Goal: Task Accomplishment & Management: Complete application form

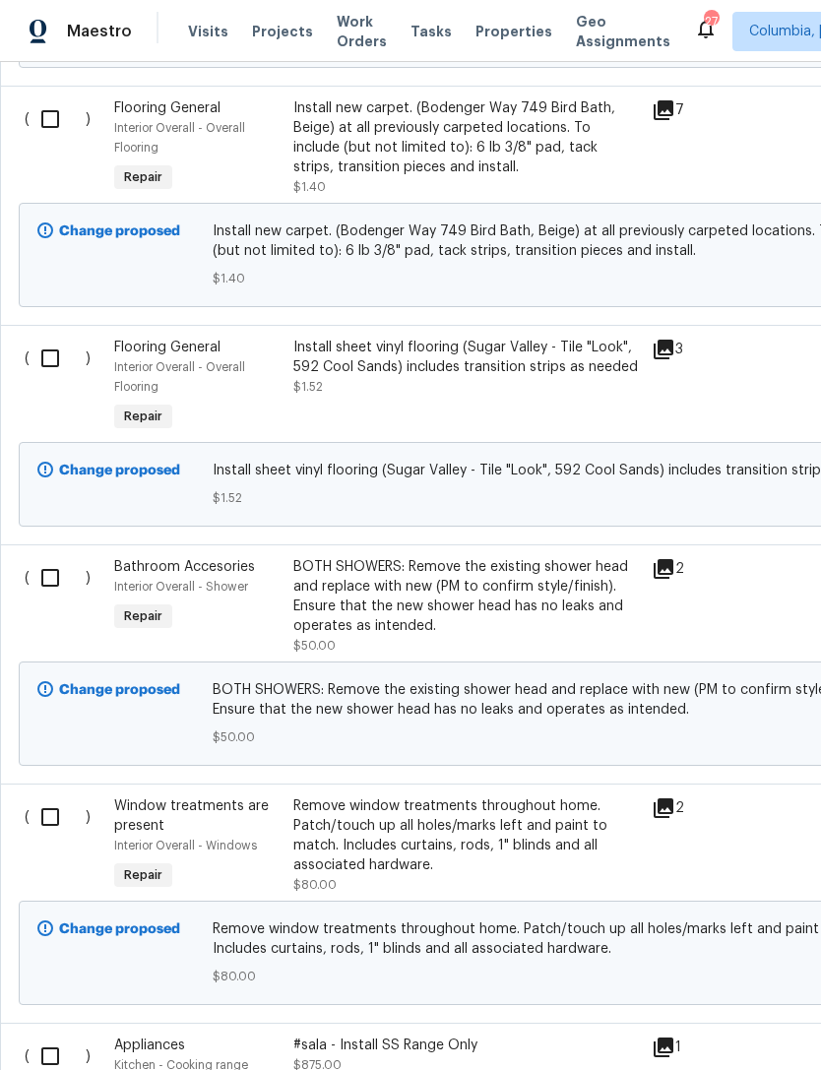
scroll to position [2714, 0]
click at [55, 131] on input "checkbox" at bounding box center [58, 118] width 56 height 41
checkbox input "true"
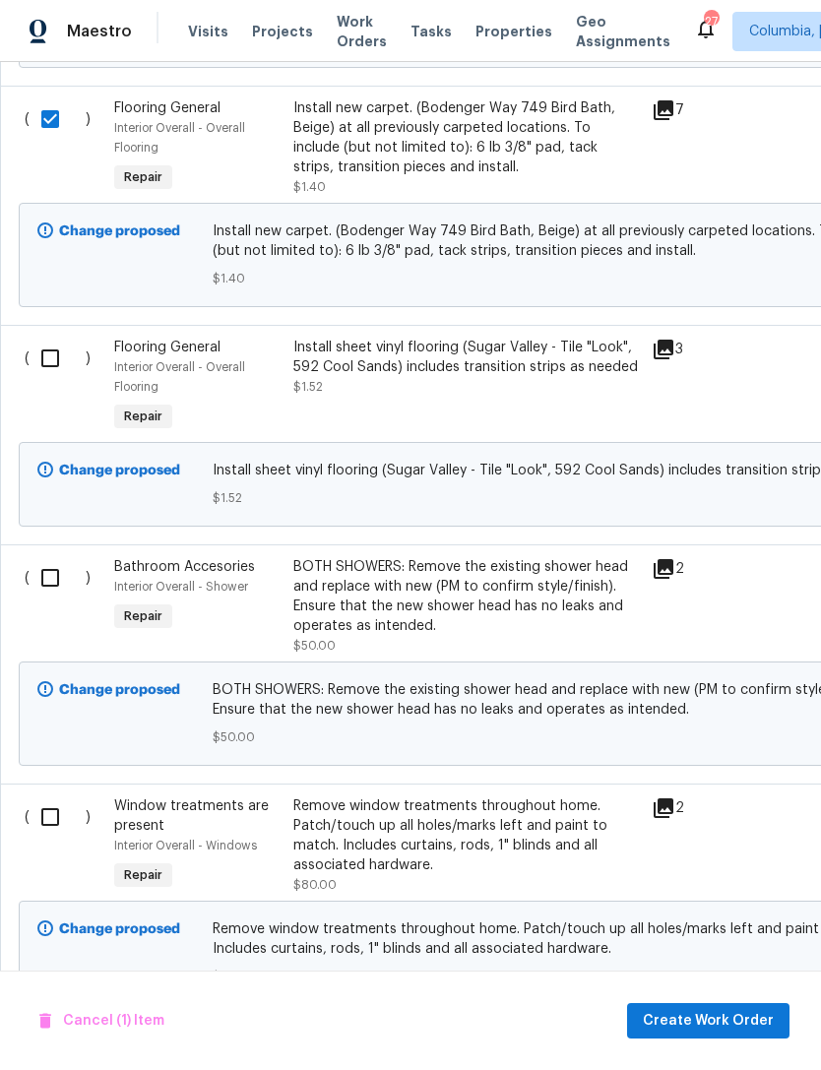
click at [51, 371] on input "checkbox" at bounding box center [58, 358] width 56 height 41
checkbox input "true"
click at [713, 1011] on span "Create Work Order" at bounding box center [708, 1021] width 131 height 25
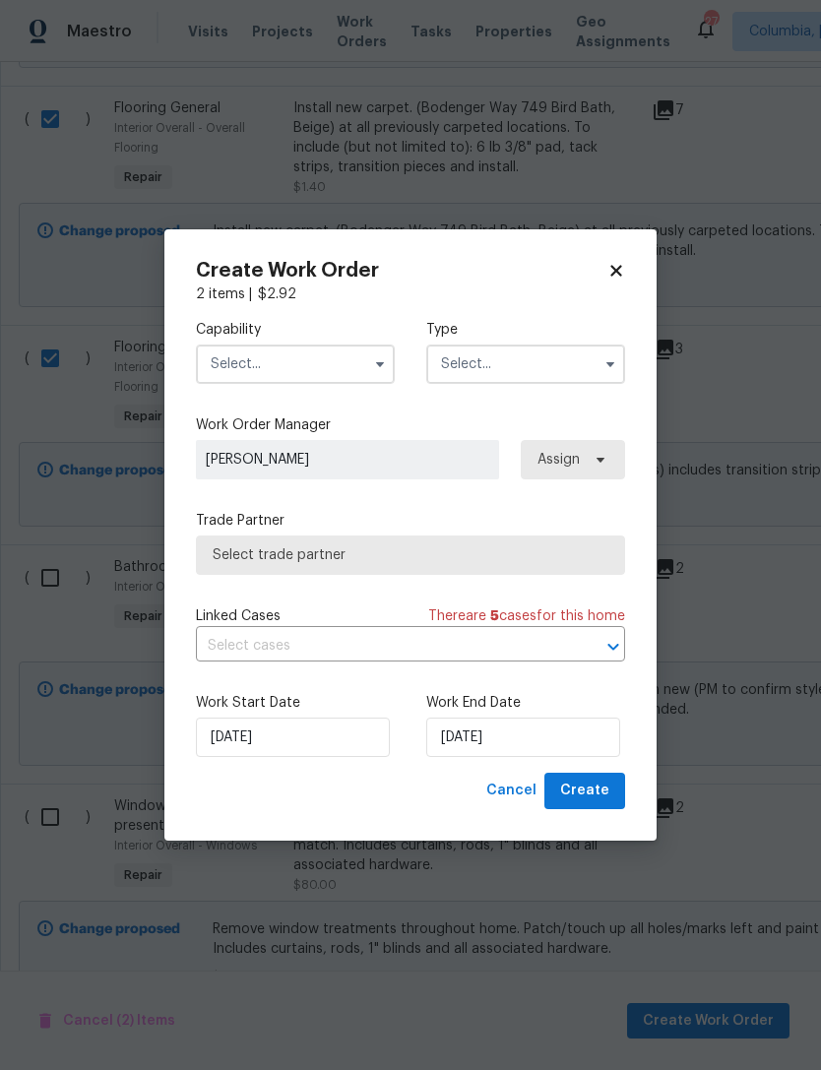
click at [311, 369] on input "text" at bounding box center [295, 364] width 199 height 39
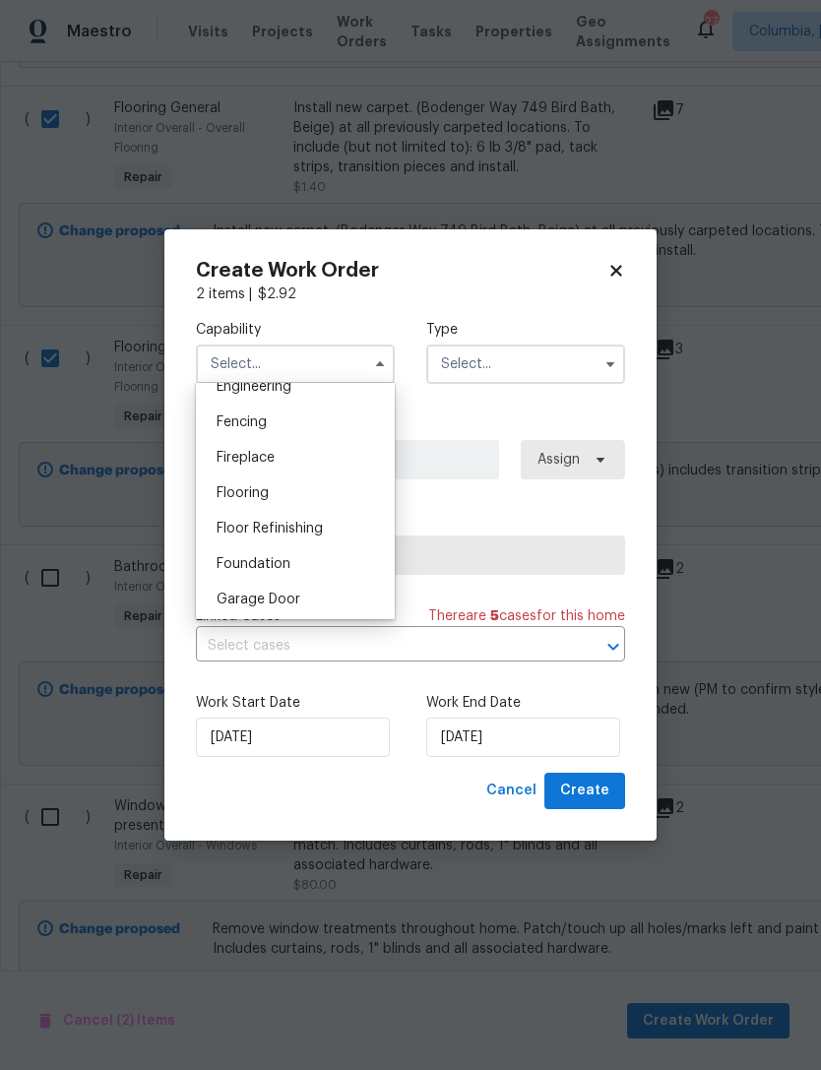
scroll to position [684, 0]
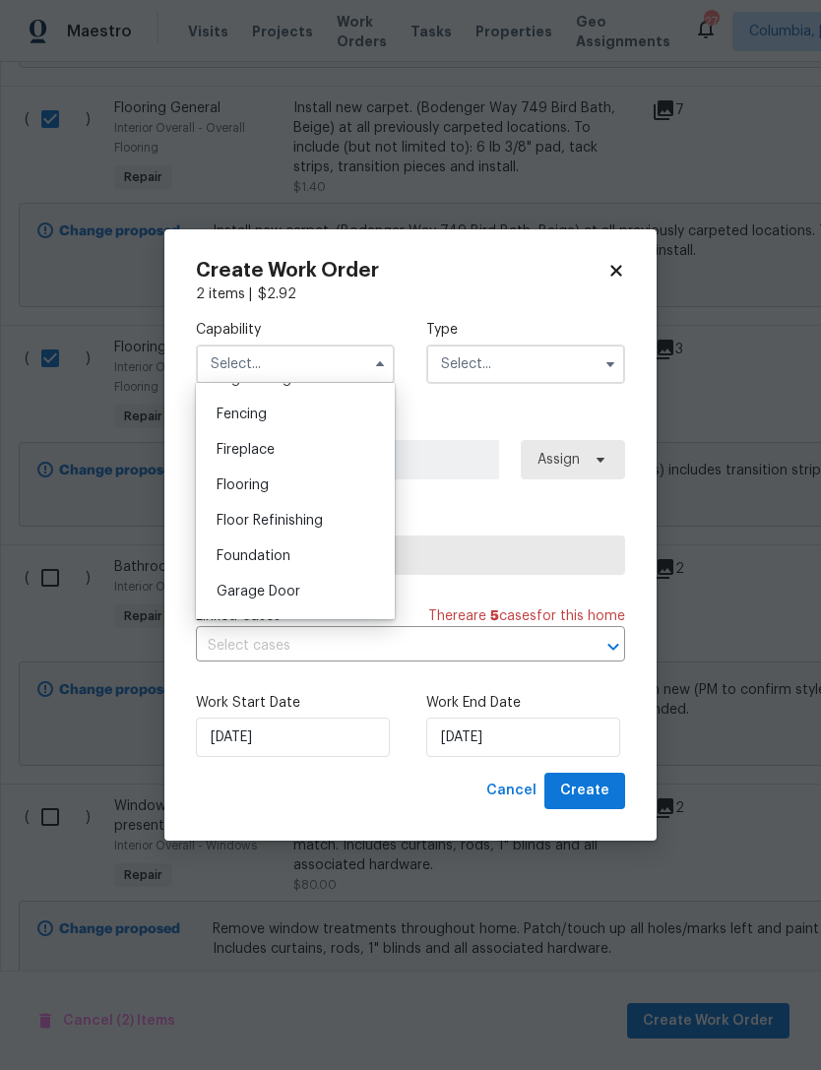
click at [329, 488] on div "Flooring" at bounding box center [295, 485] width 189 height 35
type input "Flooring"
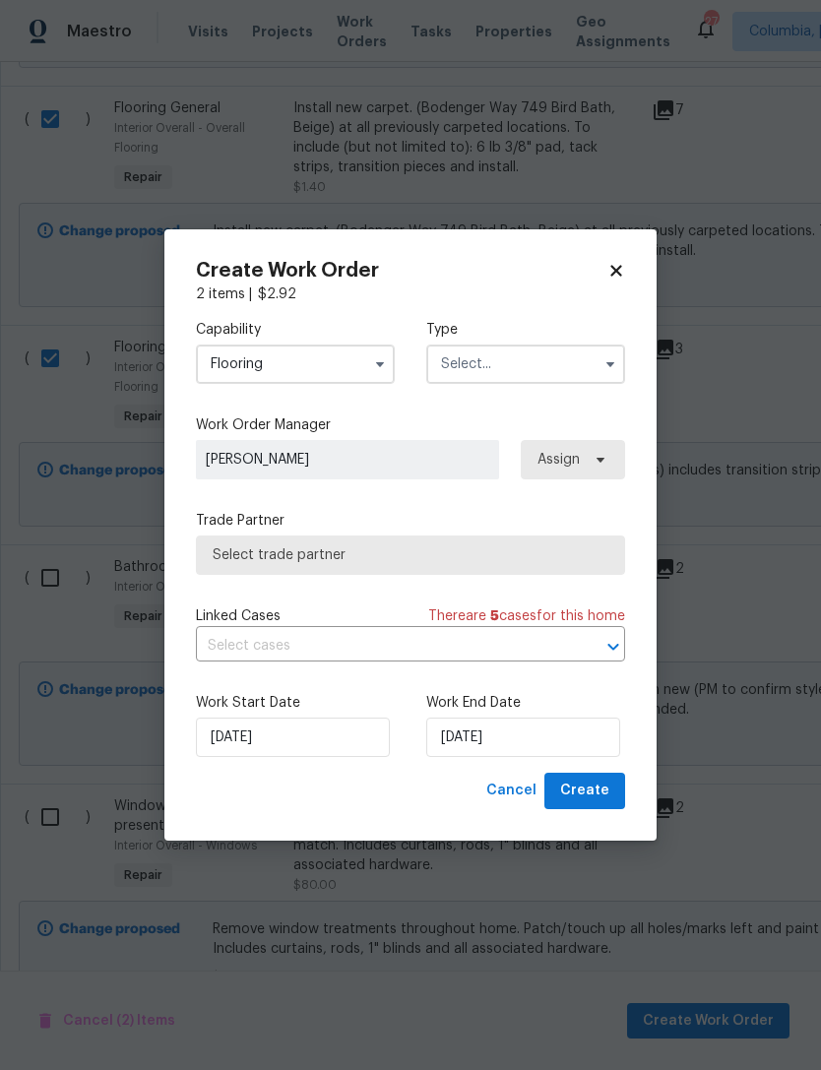
click at [548, 355] on input "text" at bounding box center [525, 364] width 199 height 39
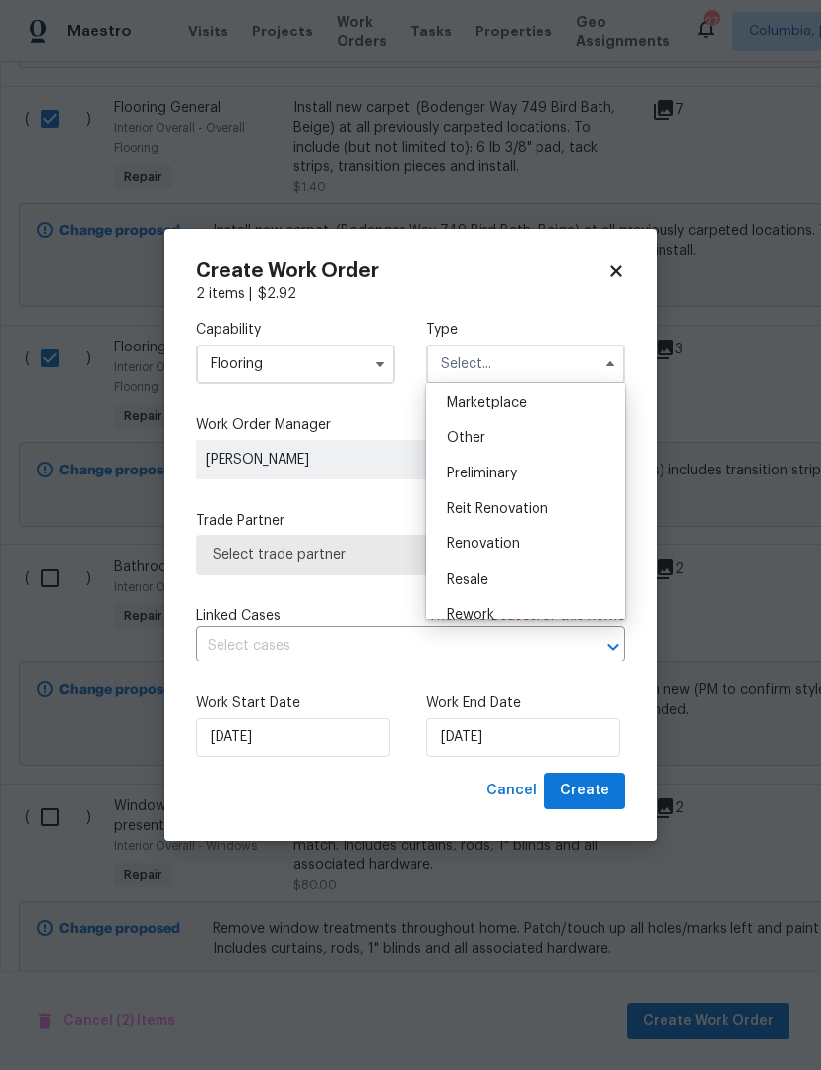
scroll to position [399, 0]
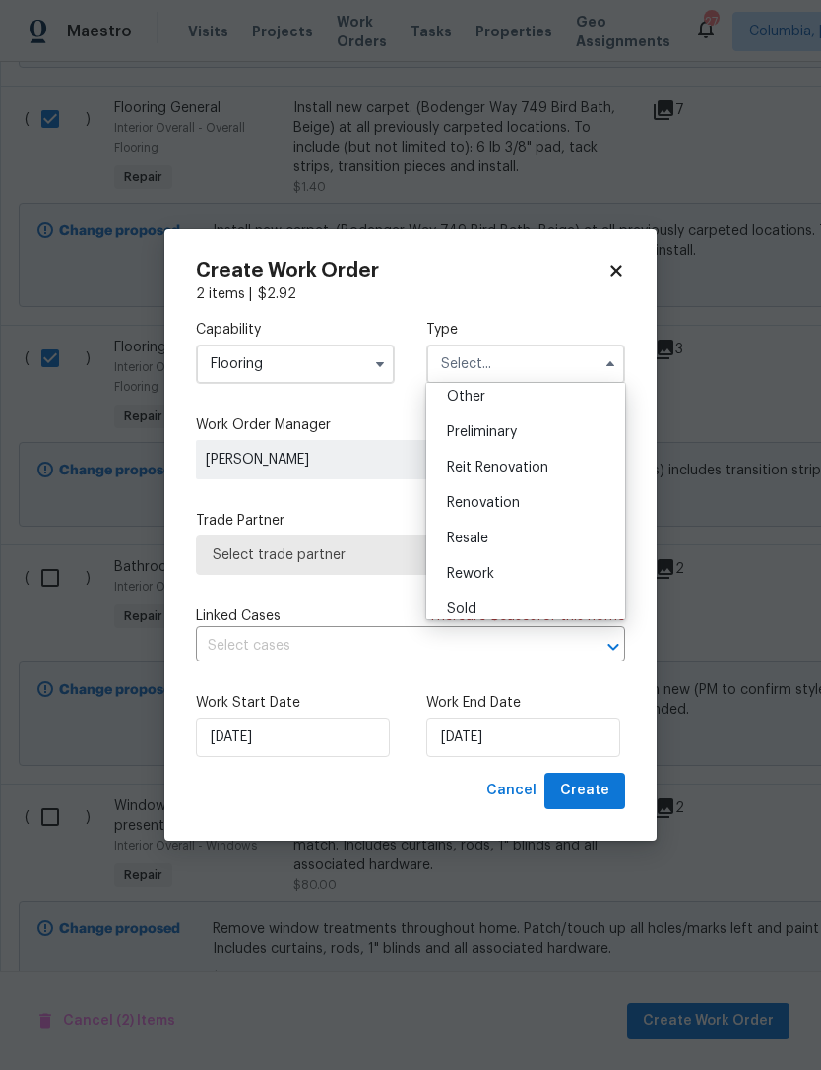
click at [546, 506] on div "Renovation" at bounding box center [525, 502] width 189 height 35
type input "Renovation"
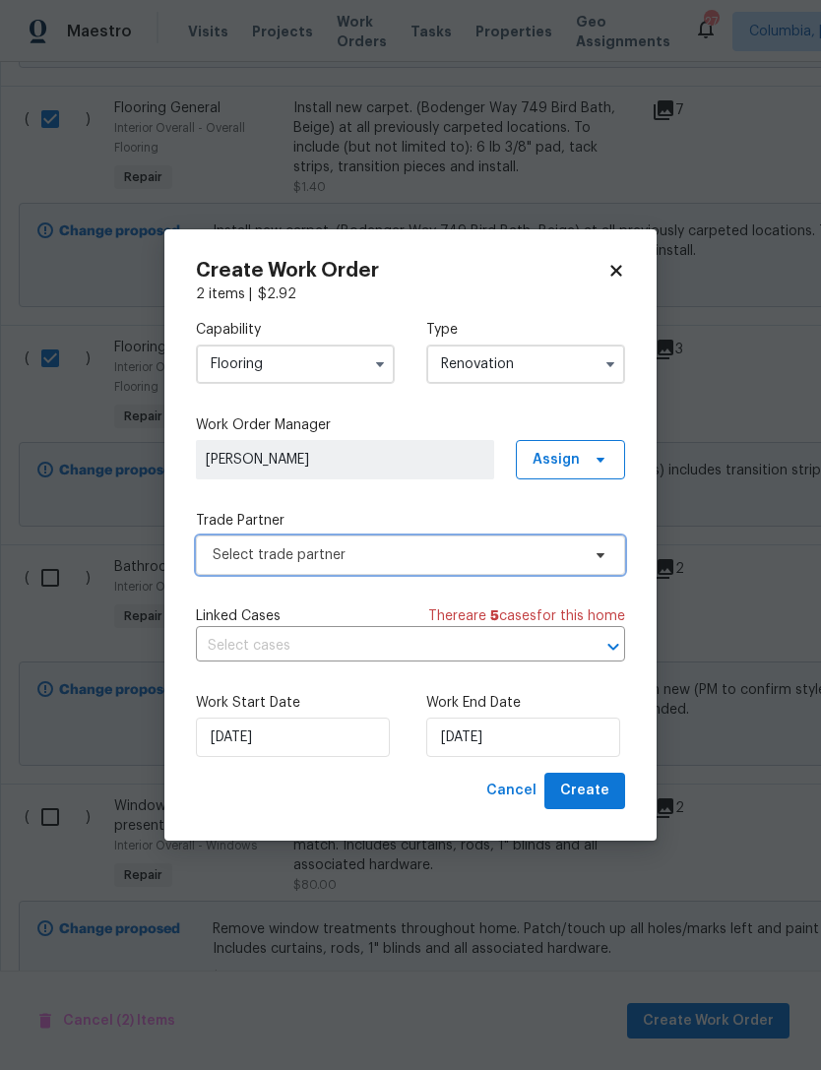
click at [425, 563] on span "Select trade partner" at bounding box center [396, 555] width 367 height 20
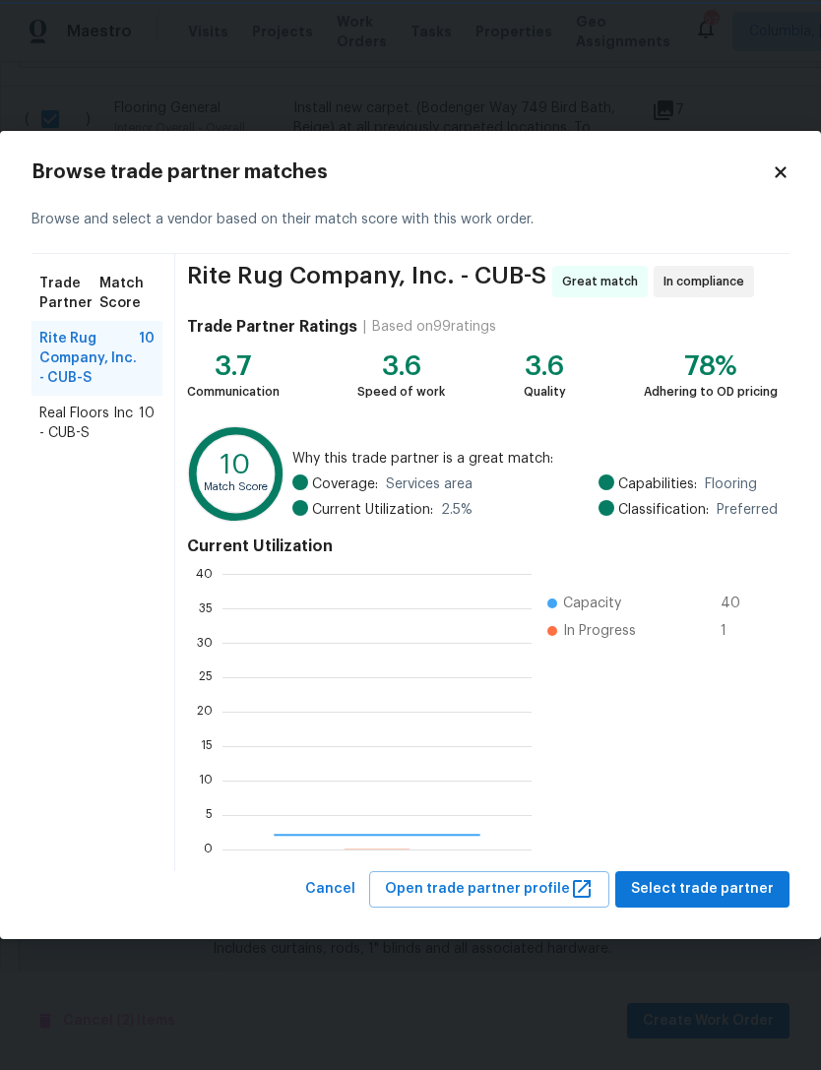
scroll to position [276, 309]
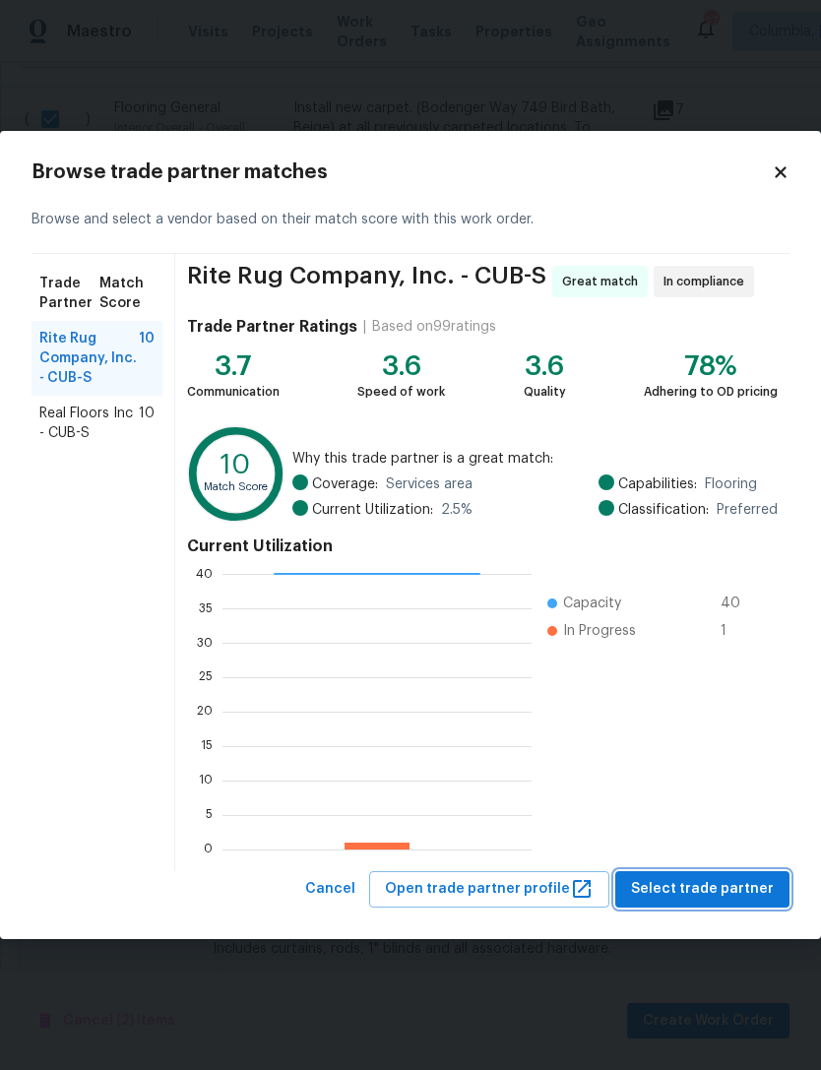
click at [707, 892] on span "Select trade partner" at bounding box center [702, 889] width 143 height 25
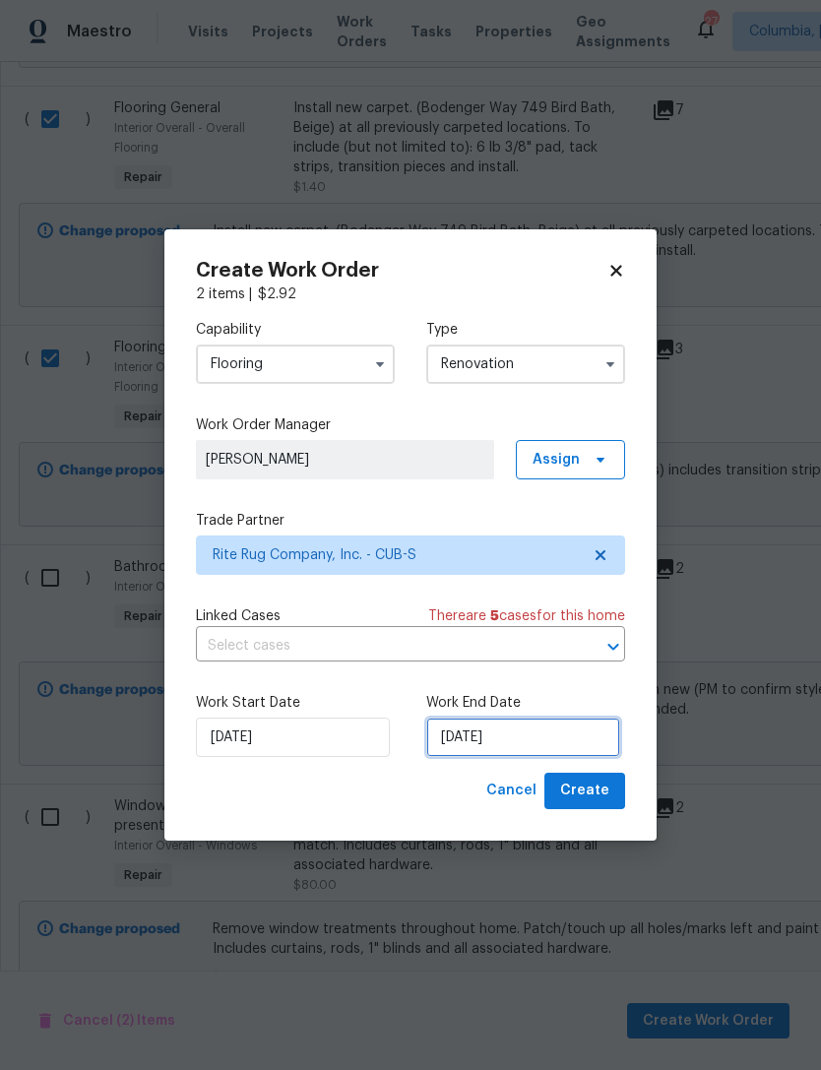
click at [518, 740] on input "9/2/2025" at bounding box center [523, 737] width 194 height 39
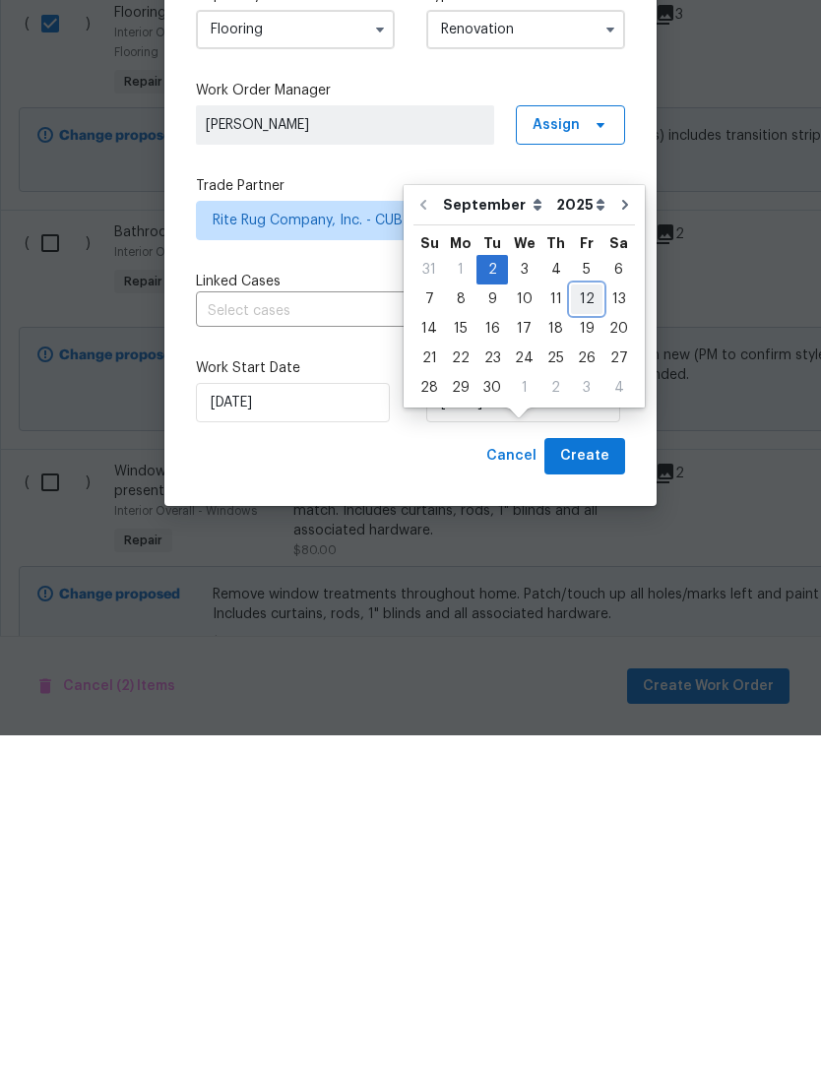
click at [575, 620] on div "12" at bounding box center [586, 634] width 31 height 28
type input "9/12/2025"
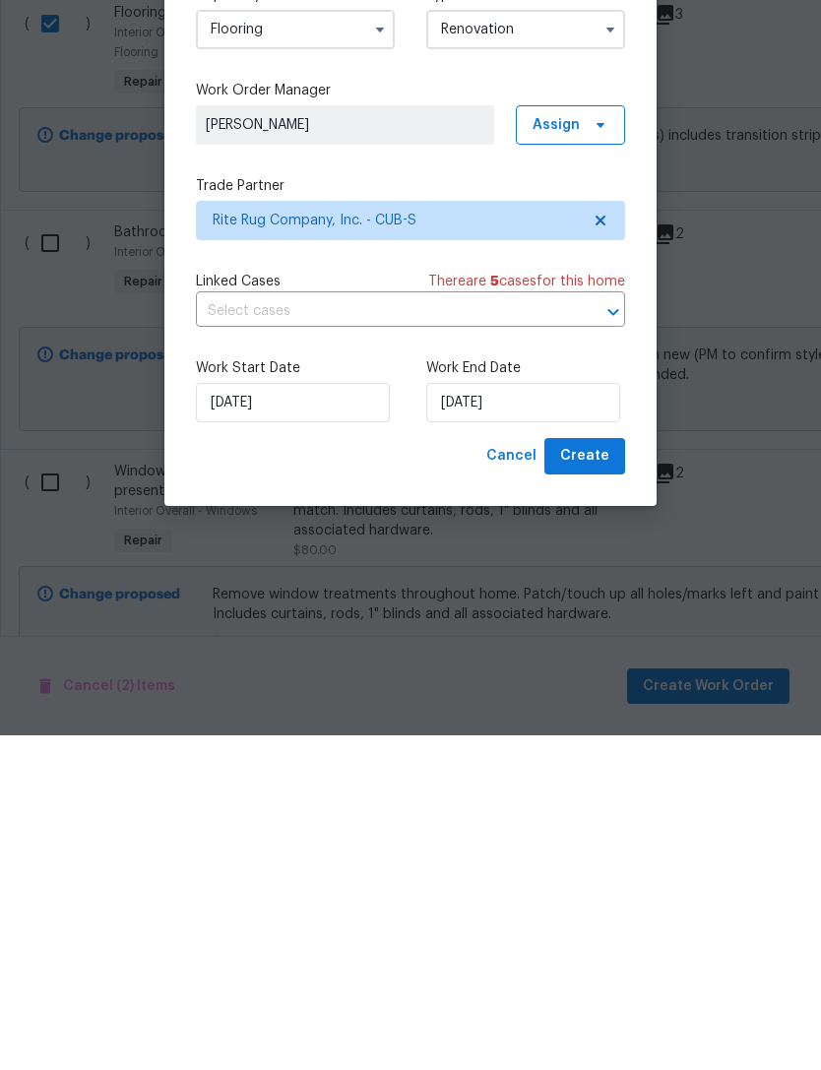
scroll to position [63, 0]
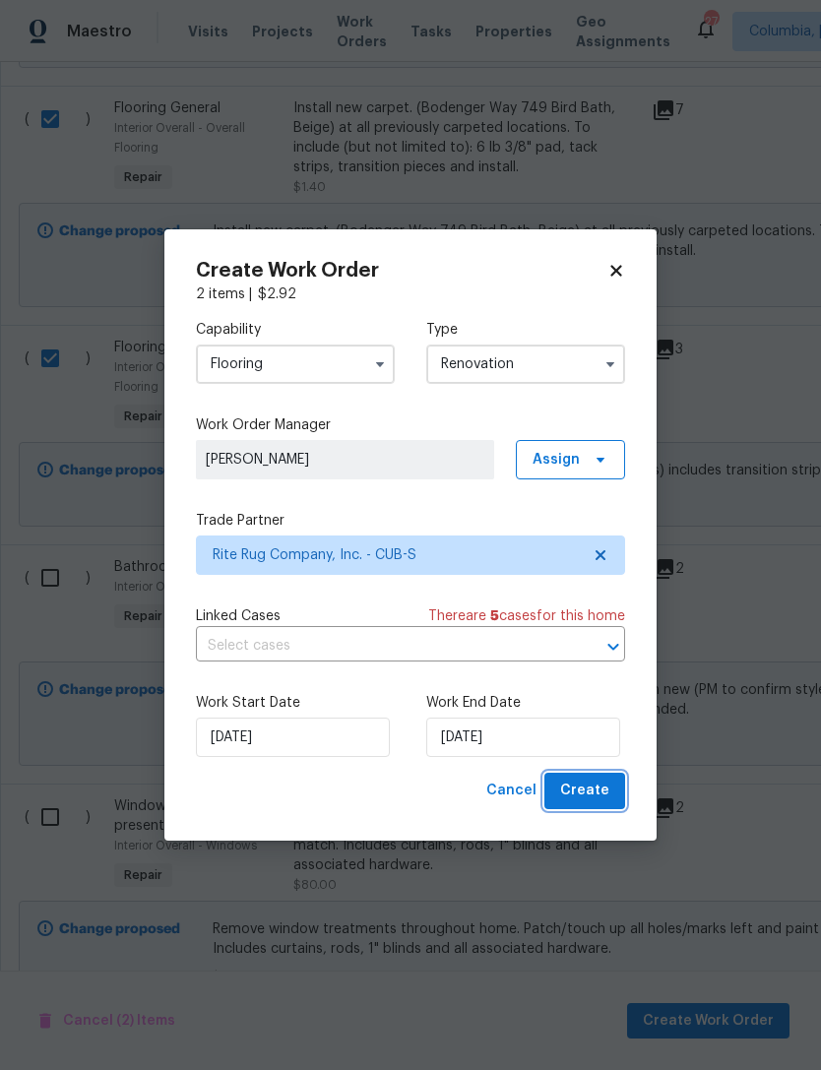
click at [601, 787] on span "Create" at bounding box center [584, 791] width 49 height 25
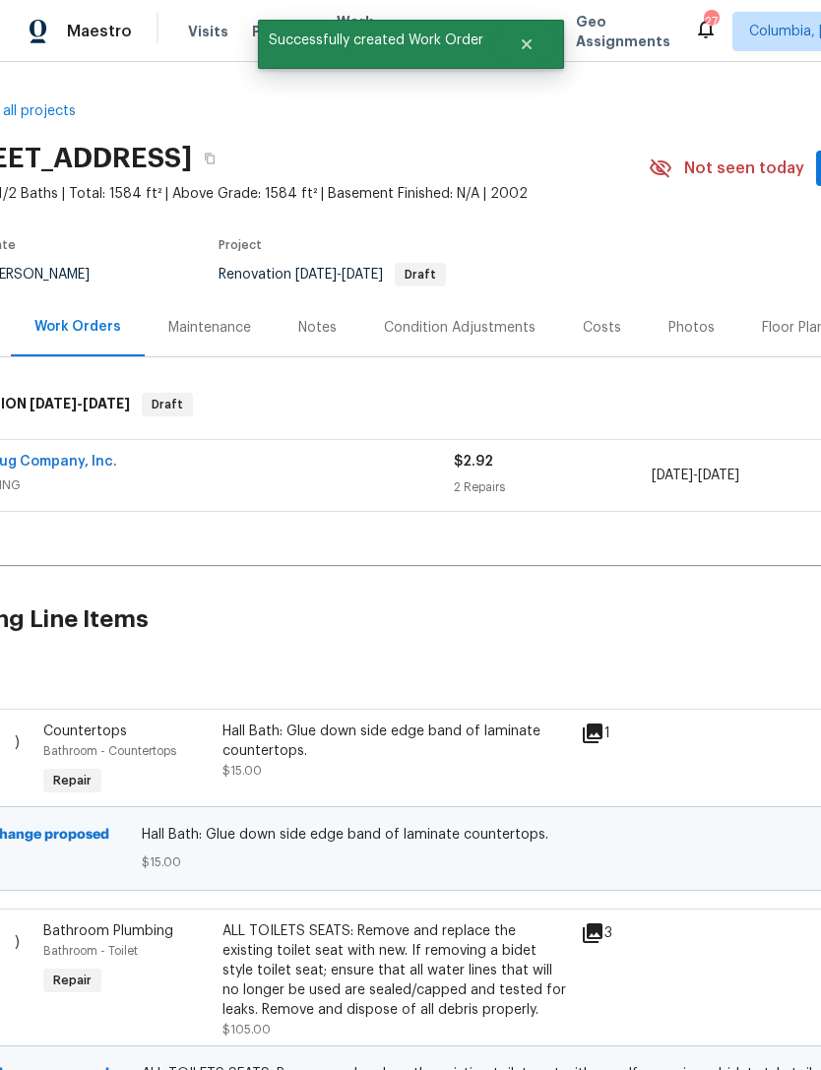
scroll to position [-1, 73]
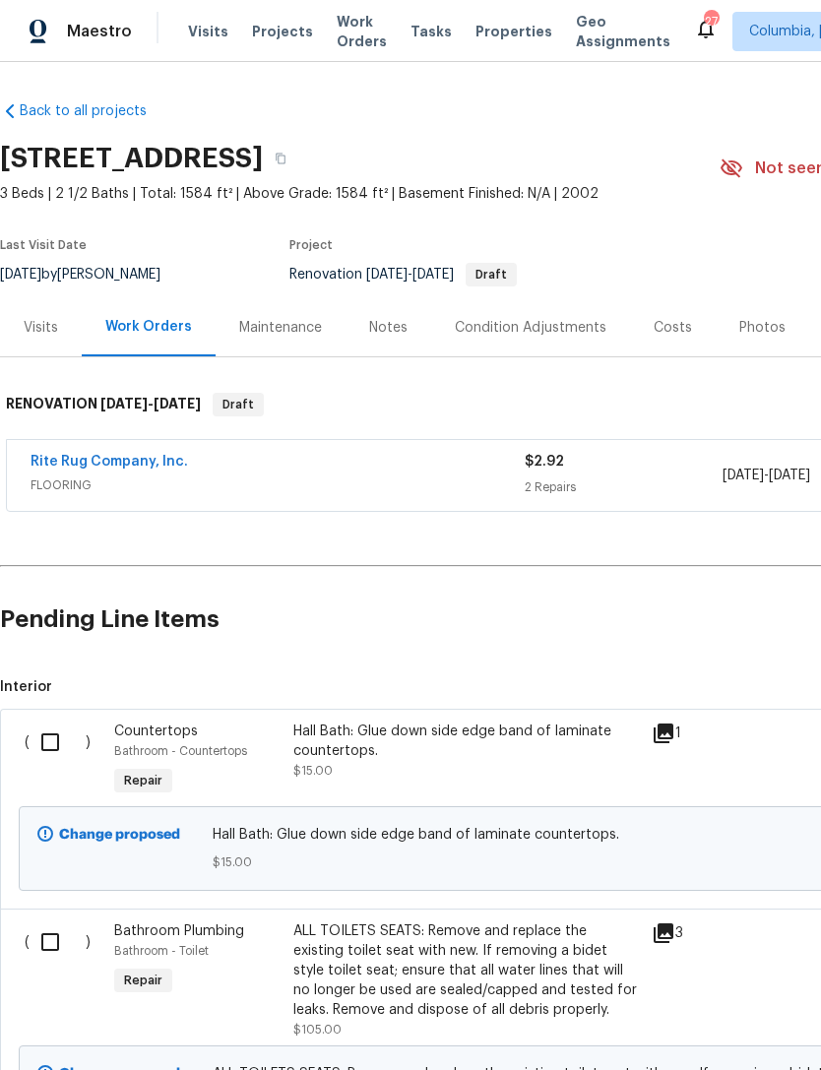
click at [141, 458] on link "Rite Rug Company, Inc." at bounding box center [109, 462] width 157 height 14
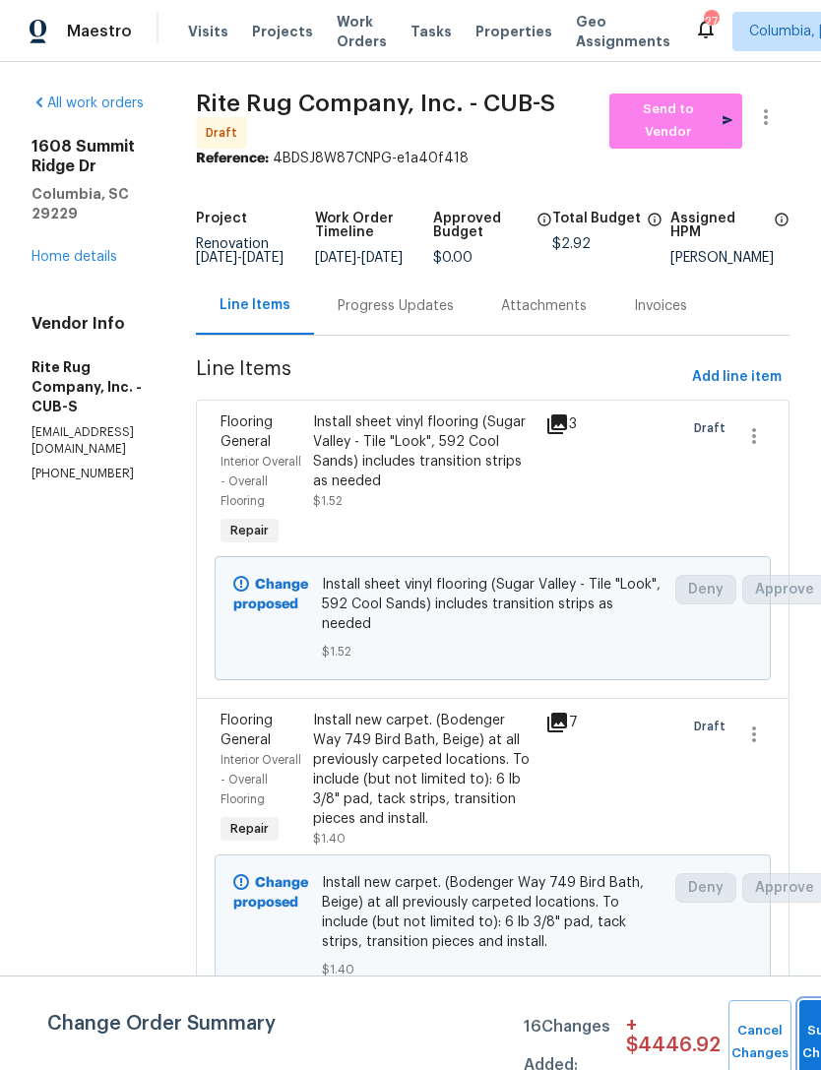
click at [799, 1036] on button "Submit Changes" at bounding box center [830, 1042] width 63 height 85
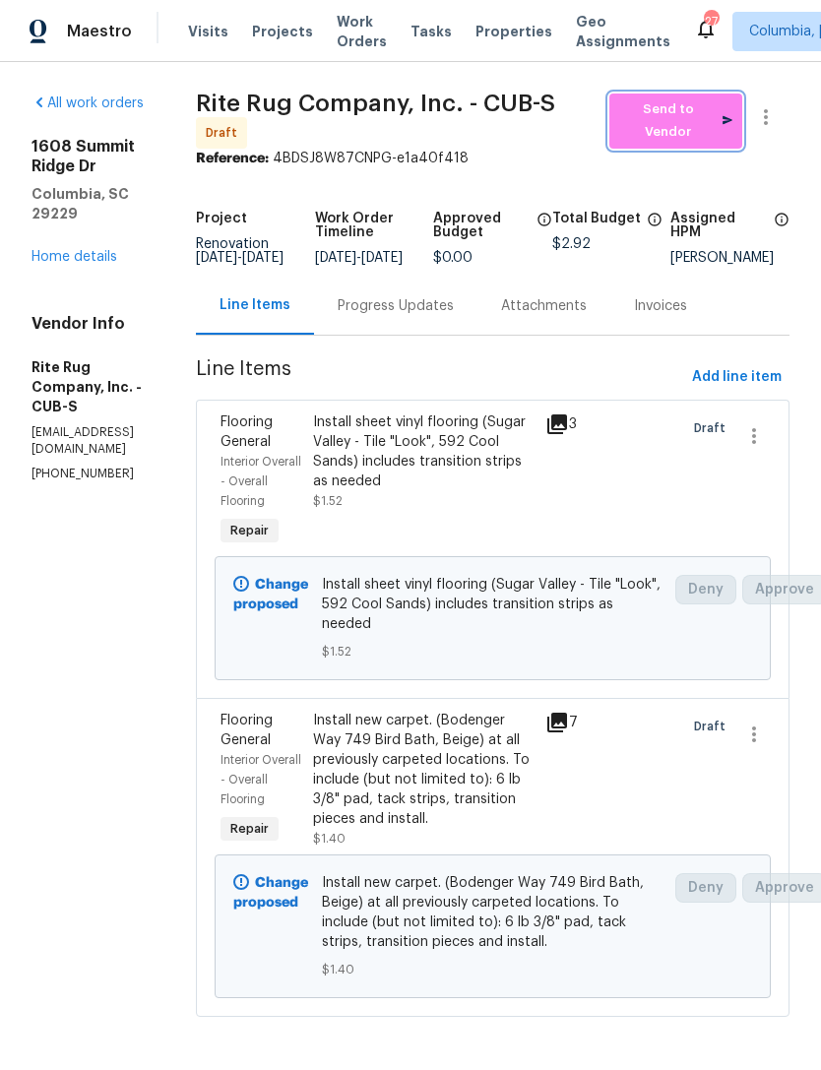
click at [693, 103] on span "Send to Vendor" at bounding box center [675, 120] width 113 height 45
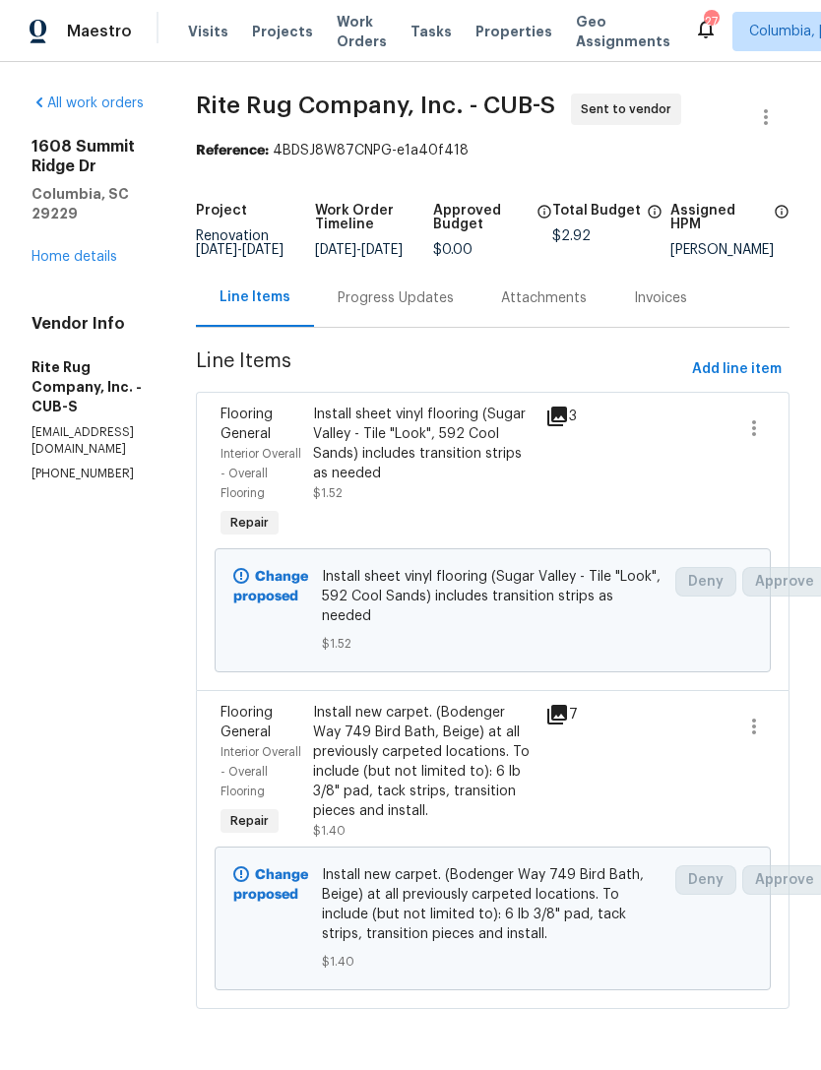
click at [435, 308] on div "Progress Updates" at bounding box center [396, 298] width 116 height 20
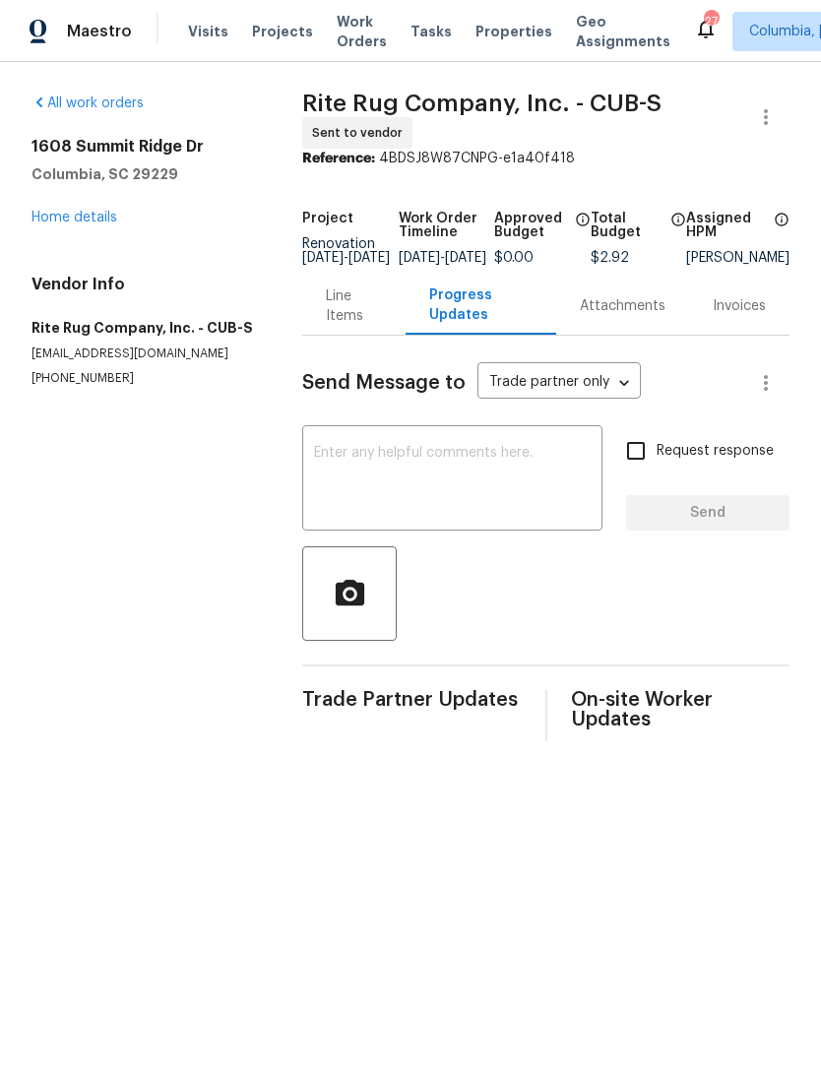
click at [412, 490] on textarea at bounding box center [452, 480] width 277 height 69
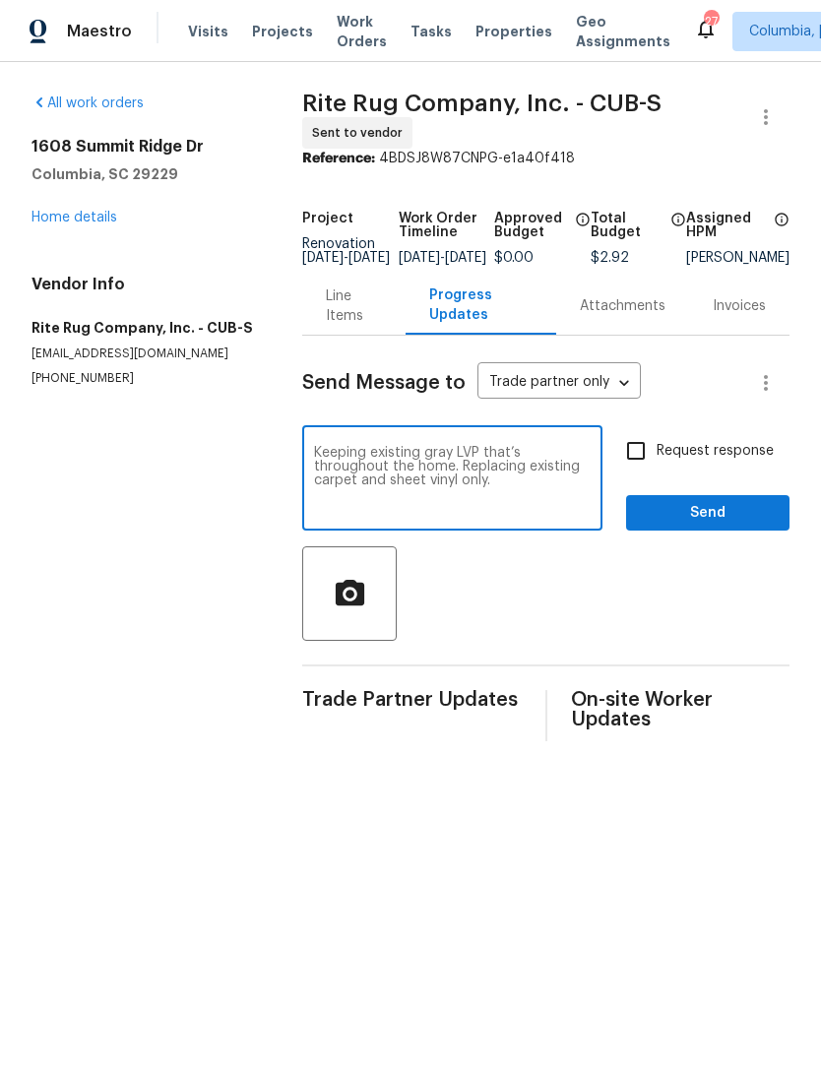
type textarea "Keeping existing gray LVP that’s throughout the home. Replacing existing carpet…"
click at [616, 462] on input "Request response" at bounding box center [635, 450] width 41 height 41
checkbox input "true"
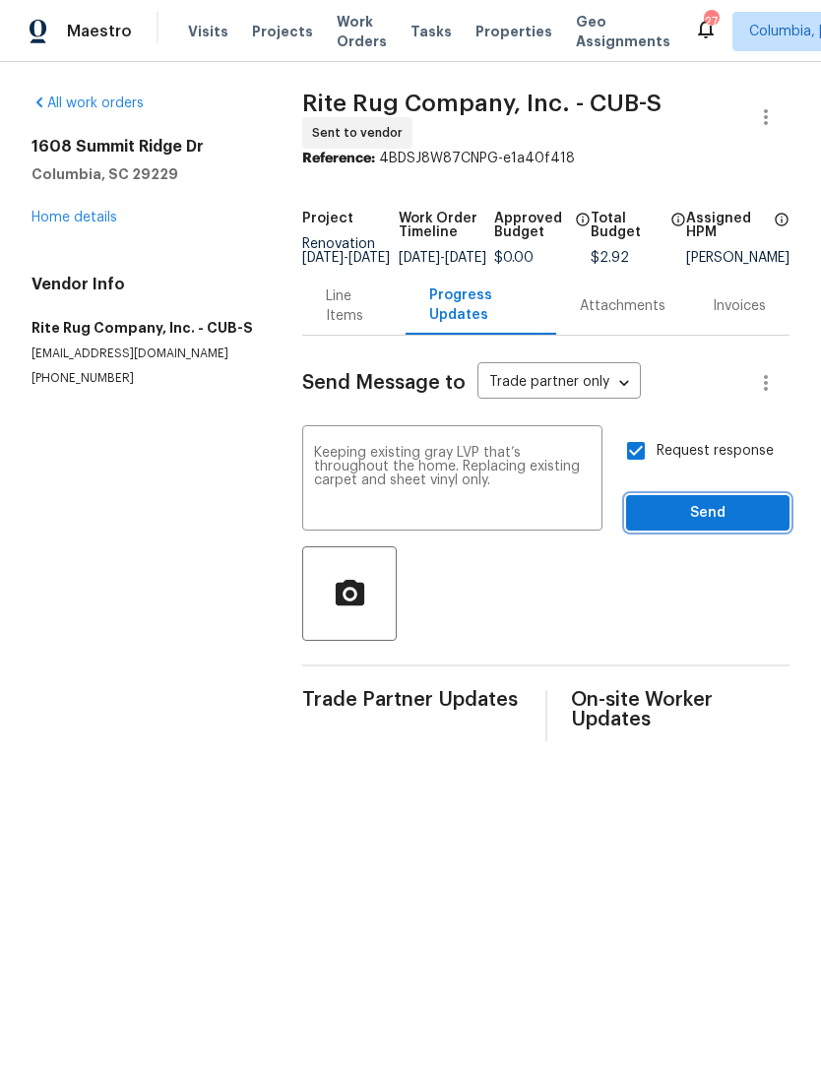
click at [701, 526] on span "Send" at bounding box center [708, 513] width 132 height 25
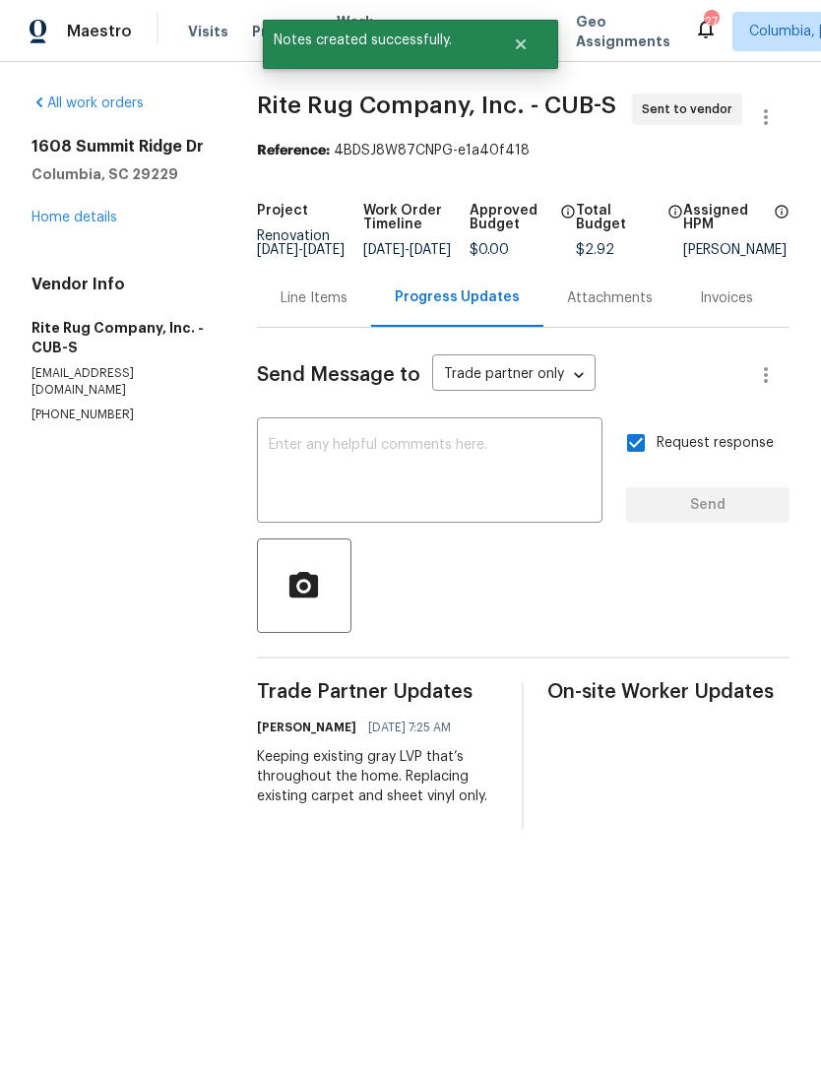
click at [39, 219] on link "Home details" at bounding box center [74, 218] width 86 height 14
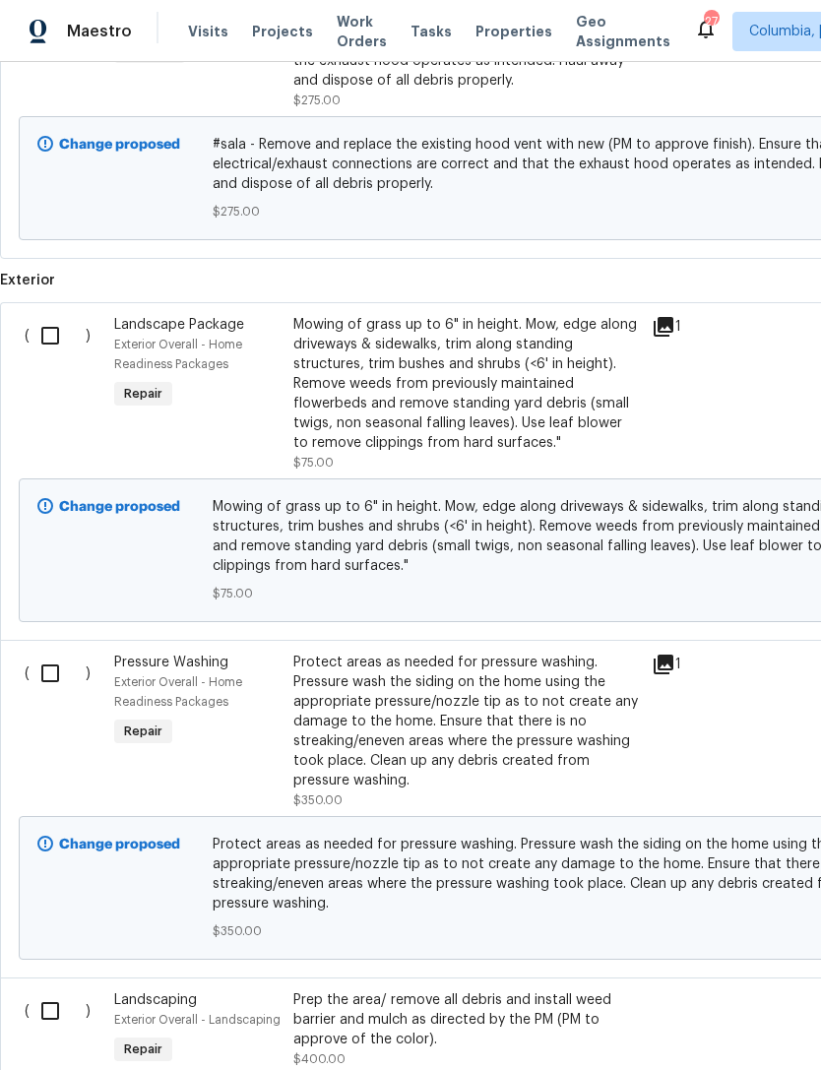
scroll to position [3584, 0]
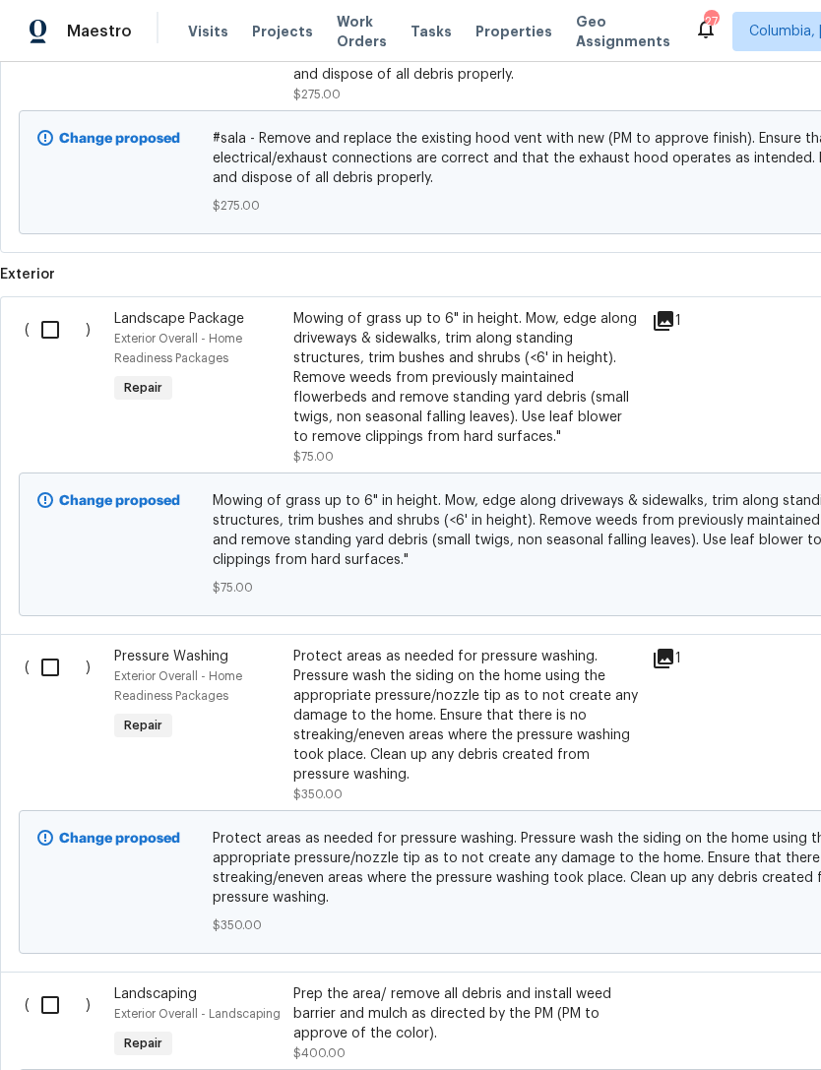
click at [49, 344] on input "checkbox" at bounding box center [58, 329] width 56 height 41
checkbox input "true"
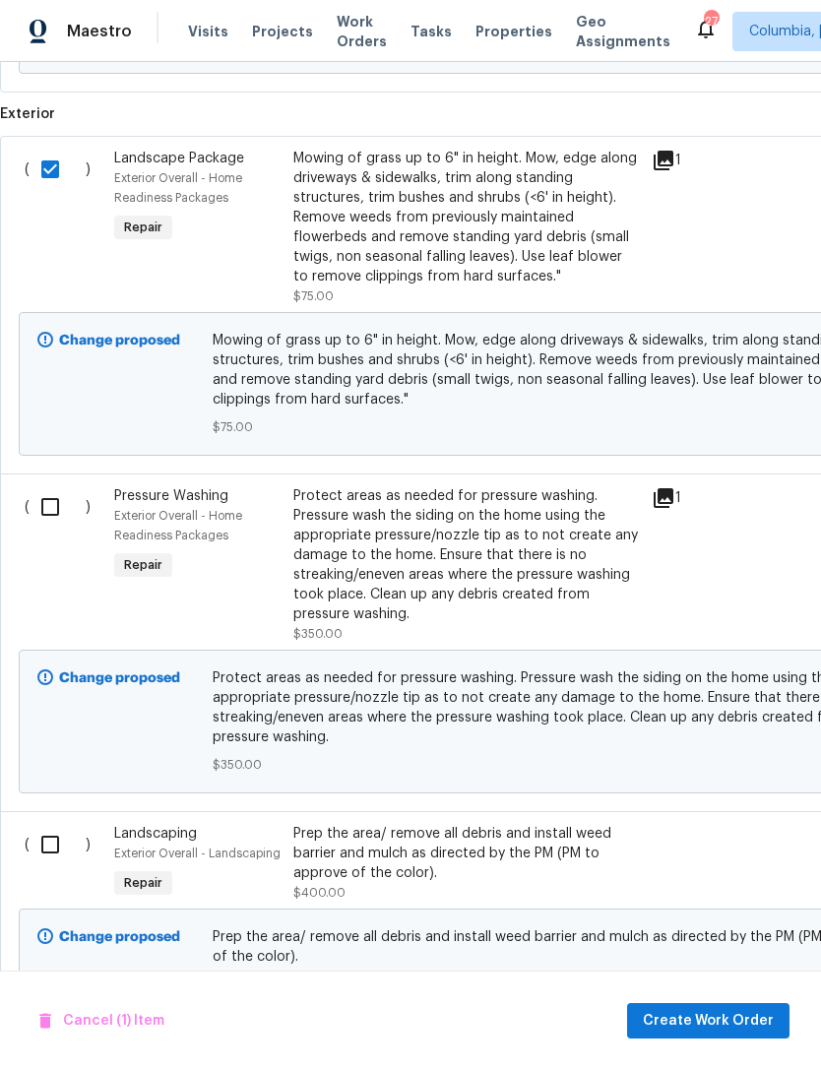
scroll to position [3744, 0]
click at [60, 519] on input "checkbox" at bounding box center [58, 506] width 56 height 41
checkbox input "true"
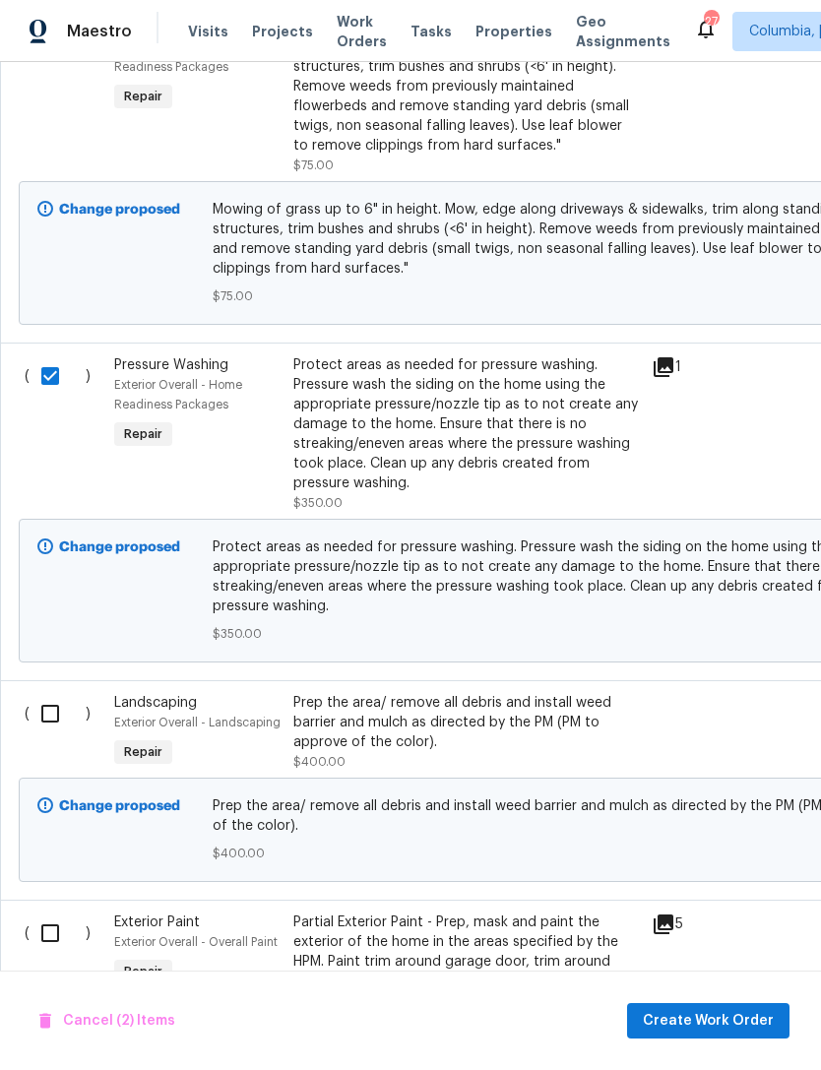
scroll to position [3875, 0]
click at [53, 722] on input "checkbox" at bounding box center [58, 713] width 56 height 41
checkbox input "true"
click at [697, 1019] on span "Create Work Order" at bounding box center [708, 1021] width 131 height 25
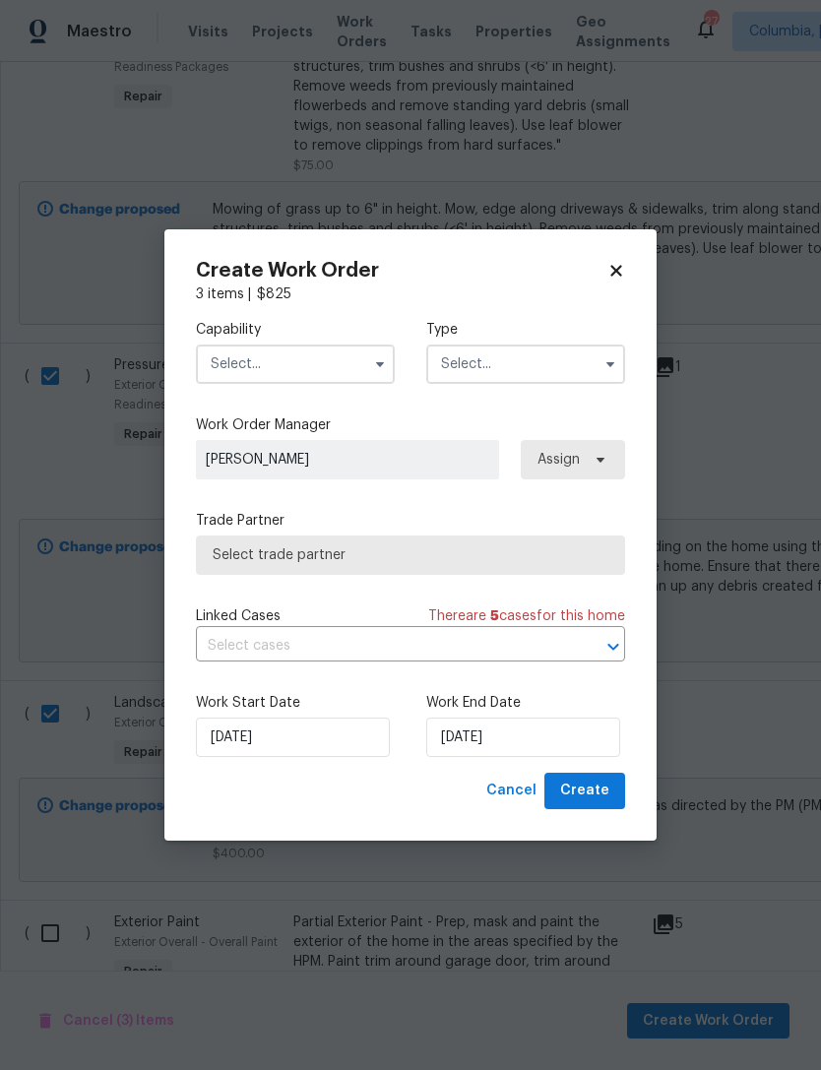
click at [333, 362] on input "text" at bounding box center [295, 364] width 199 height 39
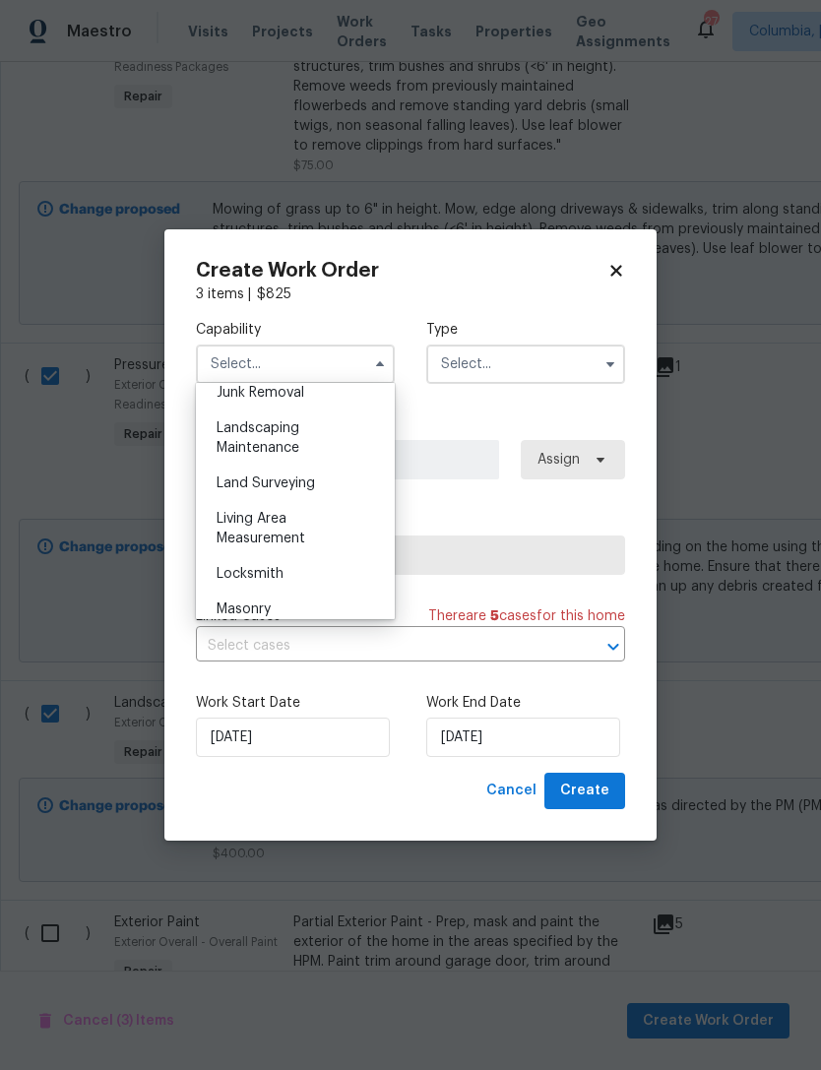
scroll to position [1277, 0]
click at [322, 446] on div "Landscaping Maintenance" at bounding box center [295, 434] width 189 height 55
type input "Landscaping Maintenance"
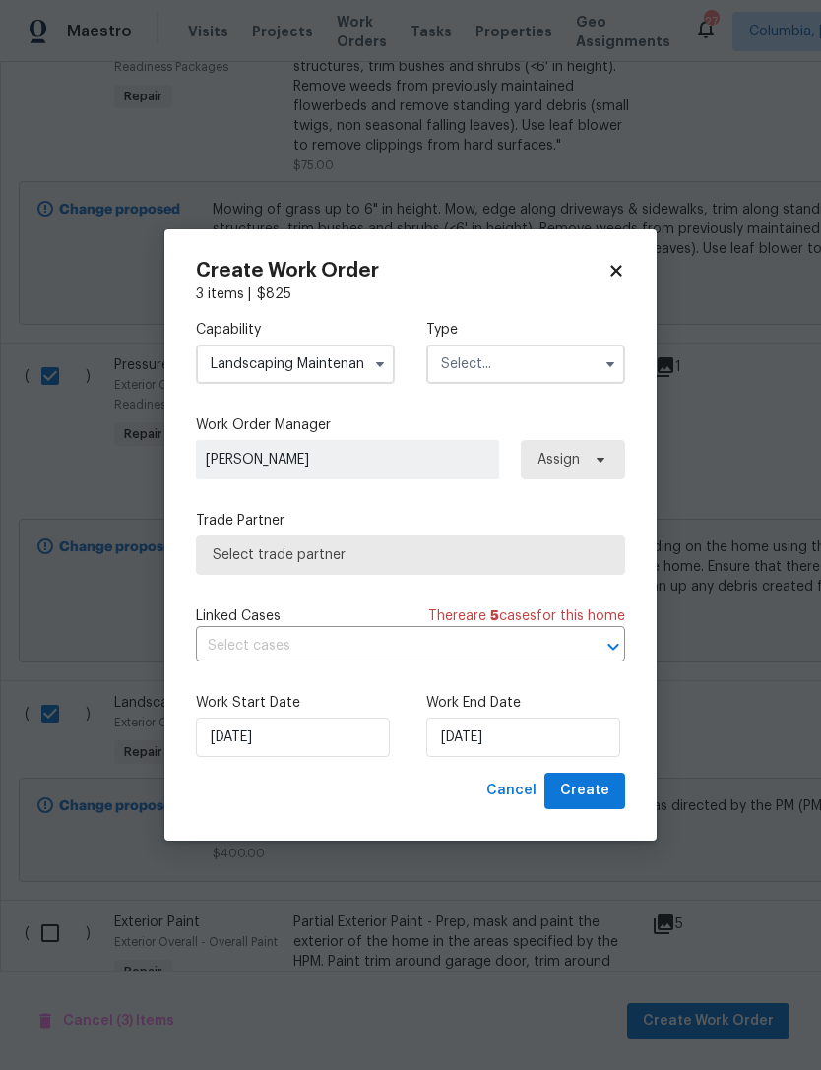
click at [539, 366] on input "text" at bounding box center [525, 364] width 199 height 39
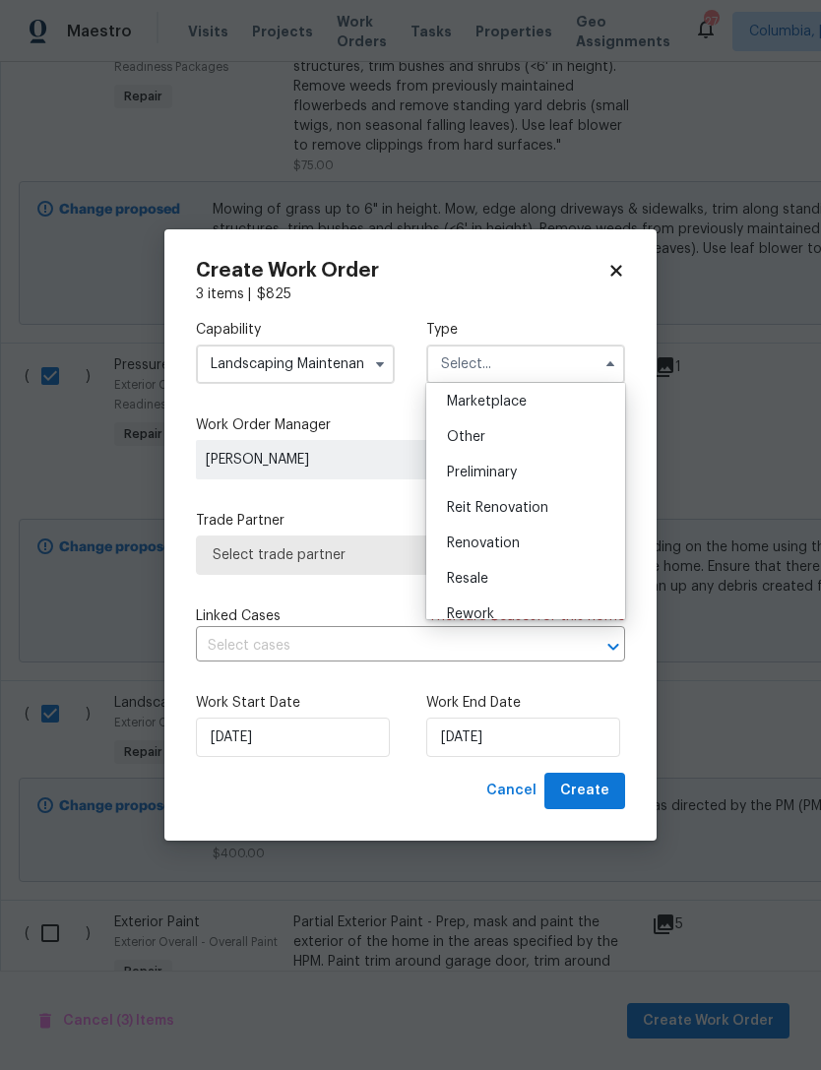
scroll to position [359, 0]
click at [537, 541] on div "Renovation" at bounding box center [525, 542] width 189 height 35
type input "Renovation"
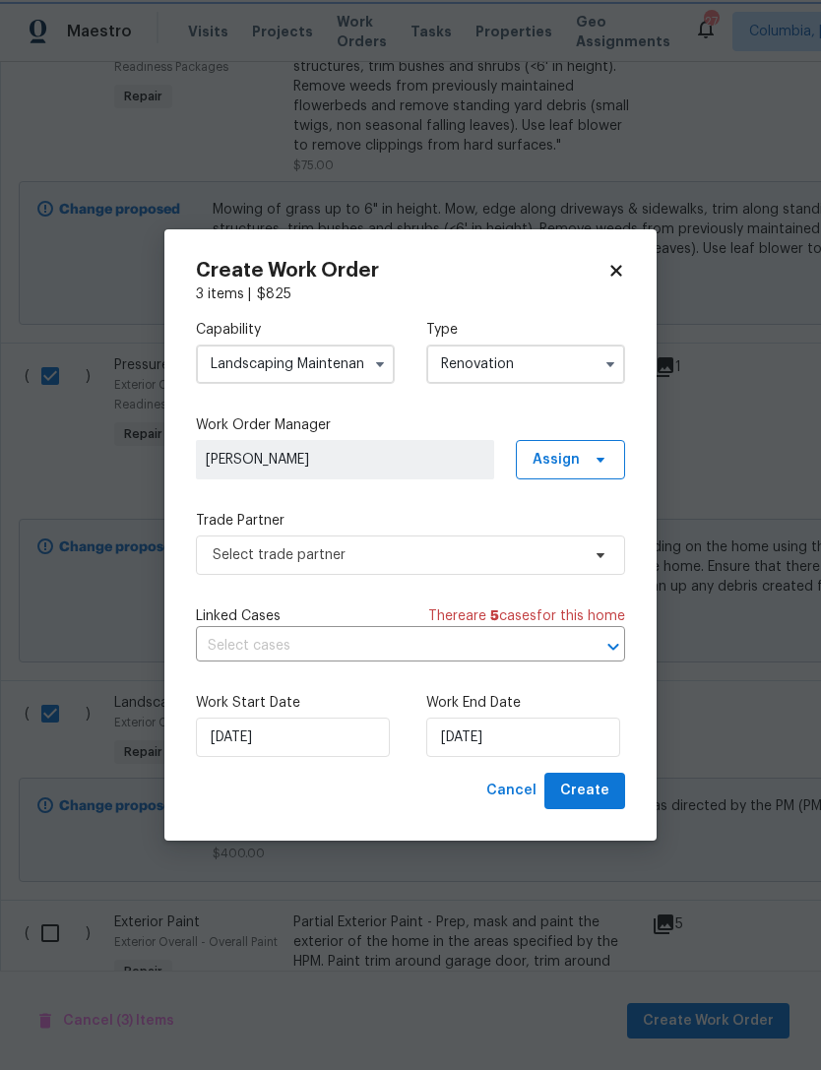
scroll to position [0, 0]
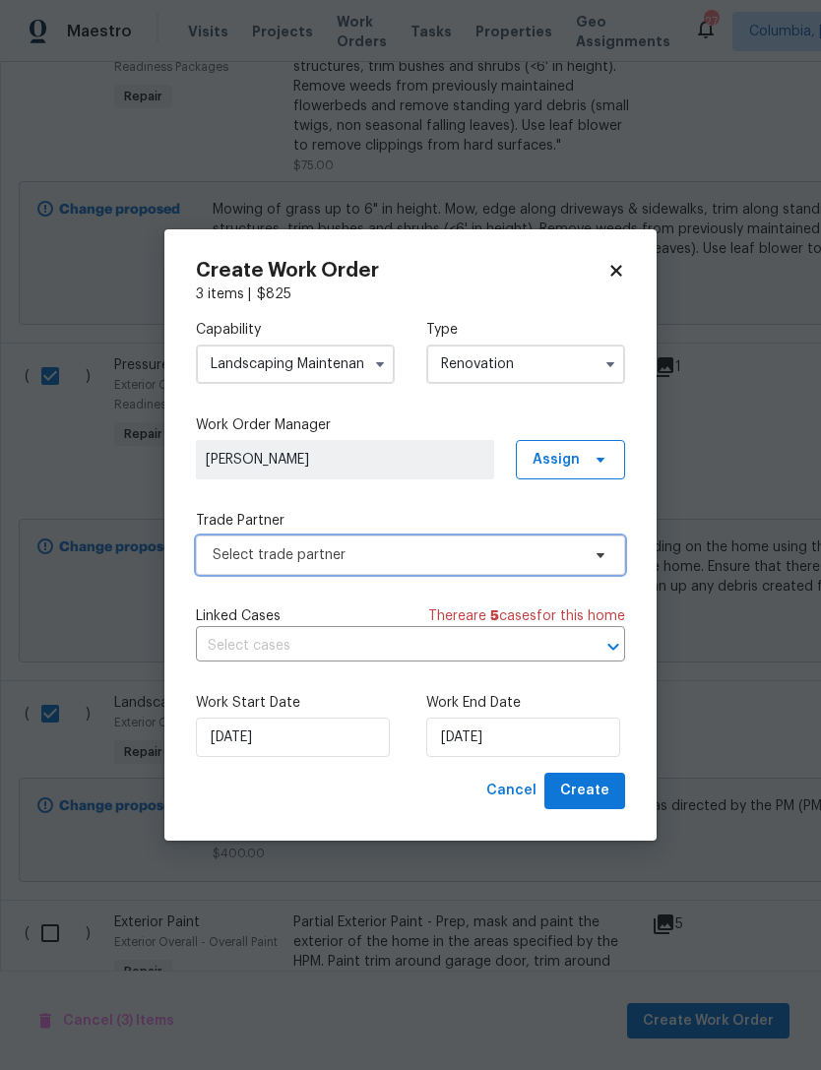
click at [361, 548] on span "Select trade partner" at bounding box center [396, 555] width 367 height 20
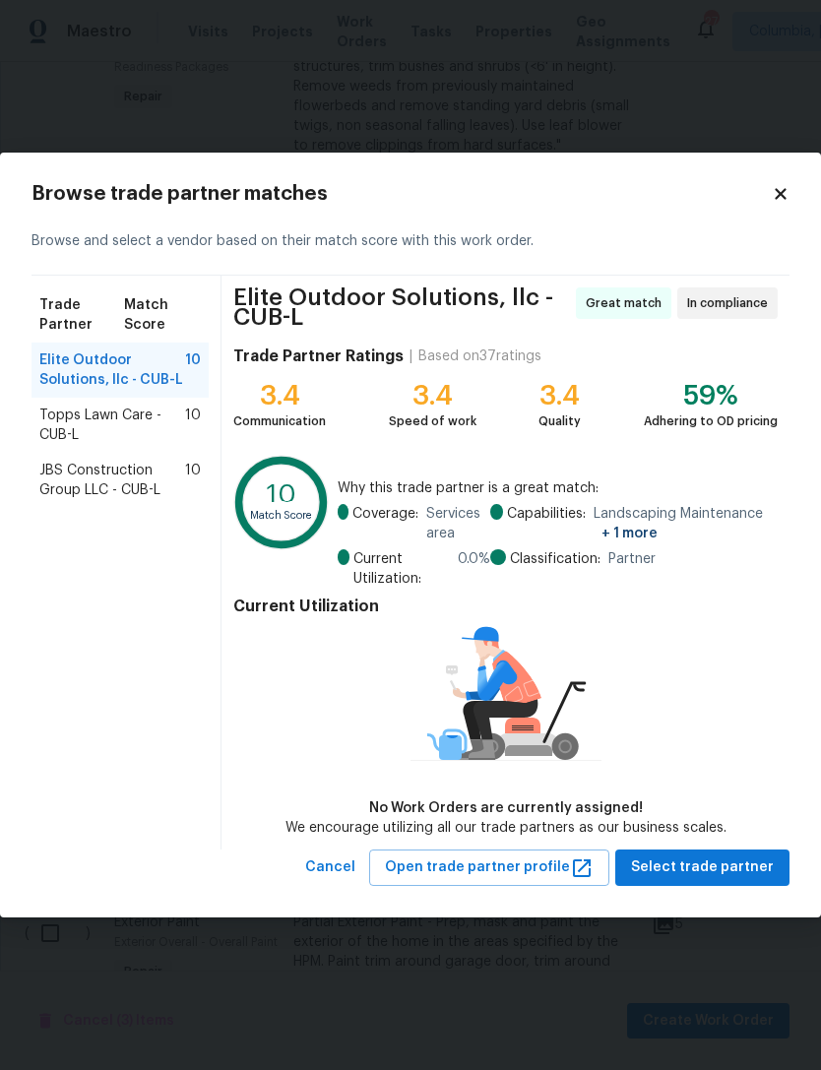
click at [26, 424] on div "Browse trade partner matches Browse and select a vendor based on their match sc…" at bounding box center [410, 535] width 821 height 765
click at [50, 417] on span "Topps Lawn Care - CUB-L" at bounding box center [112, 425] width 146 height 39
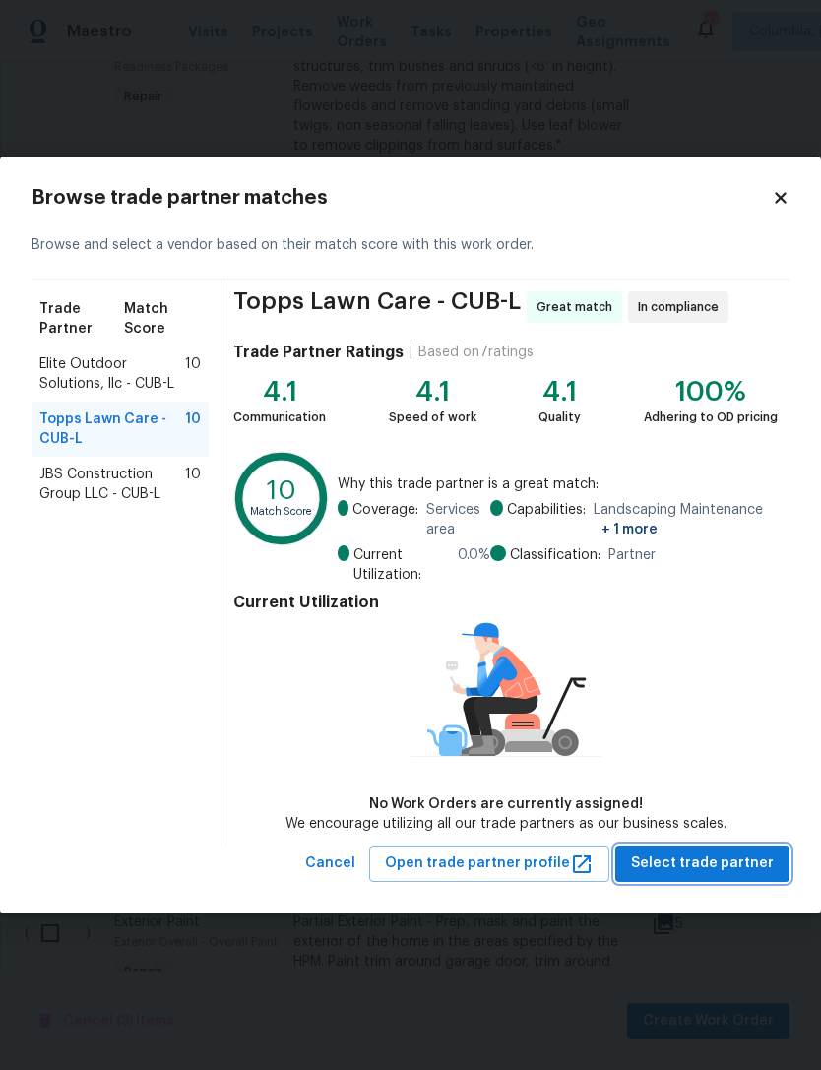
click at [703, 857] on span "Select trade partner" at bounding box center [702, 863] width 143 height 25
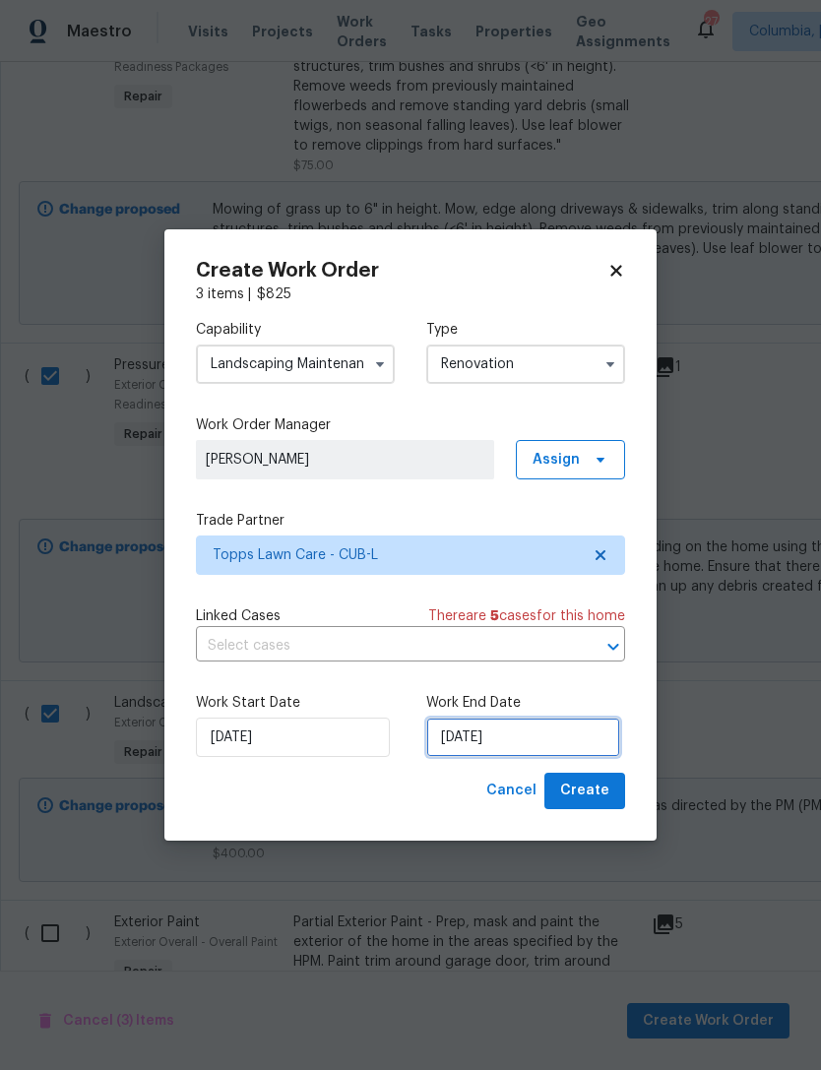
click at [540, 740] on input "9/2/2025" at bounding box center [523, 737] width 194 height 39
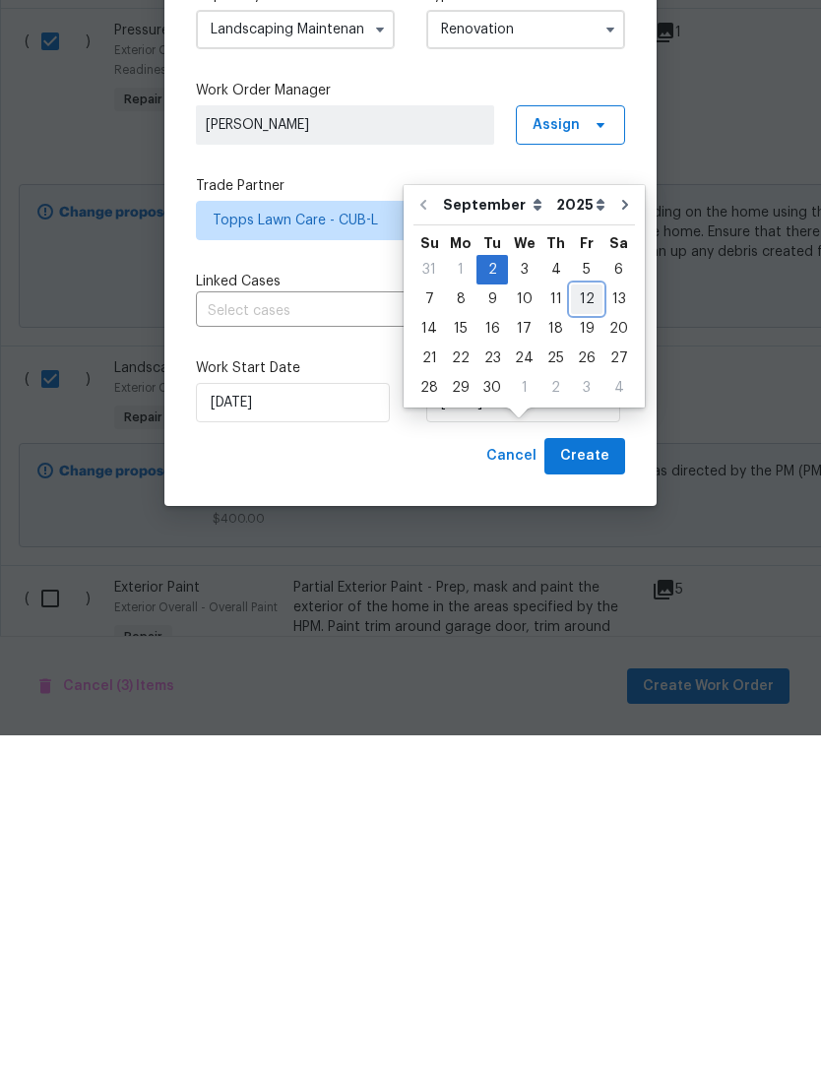
click at [575, 620] on div "12" at bounding box center [586, 634] width 31 height 28
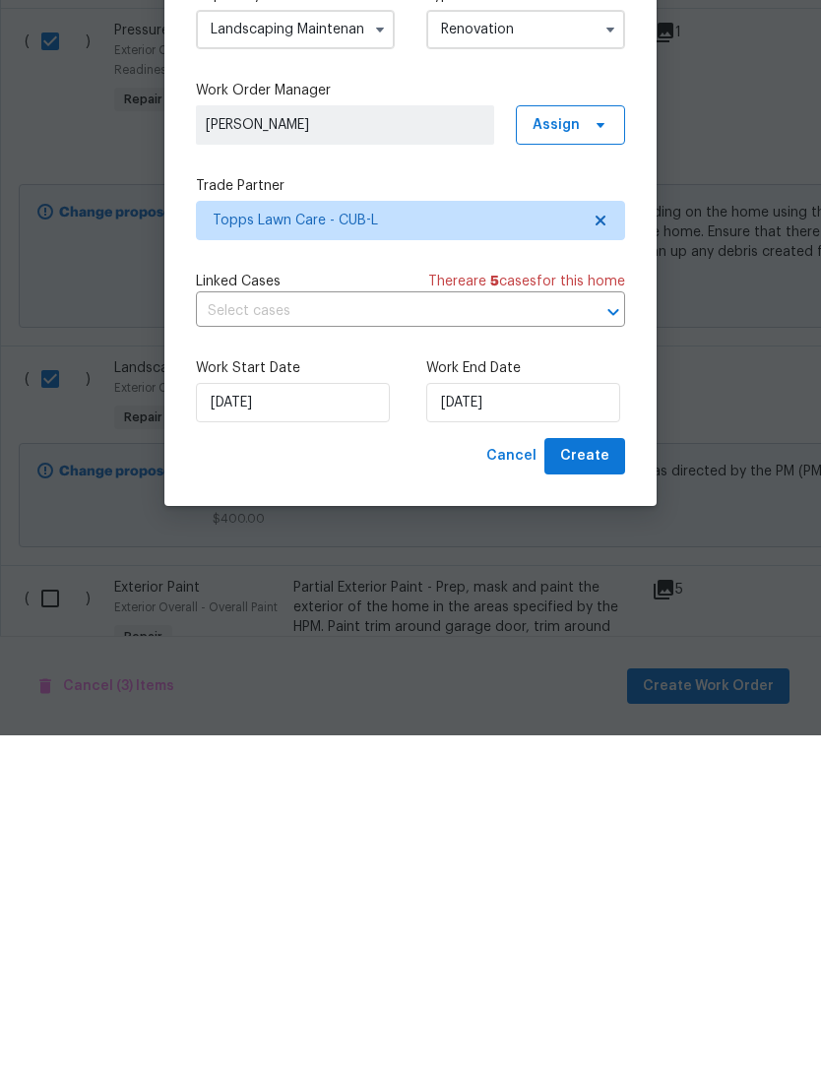
type input "9/12/2025"
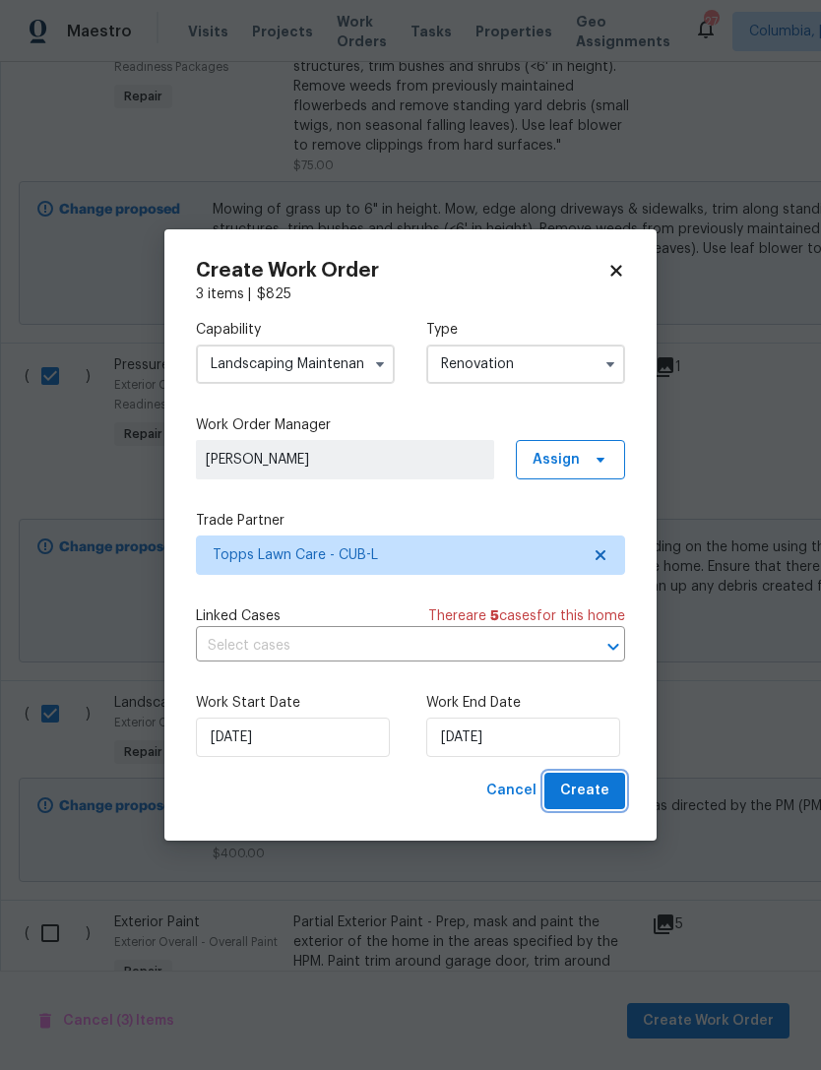
click at [595, 796] on span "Create" at bounding box center [584, 791] width 49 height 25
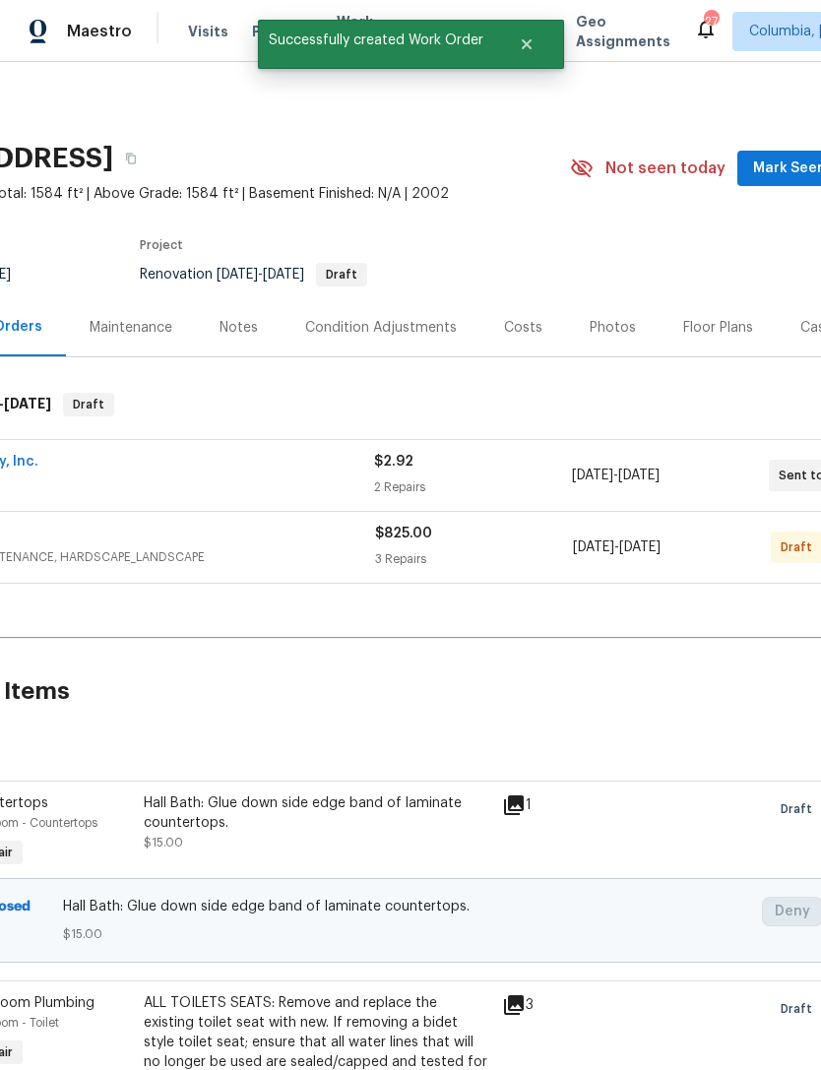
scroll to position [-1, 157]
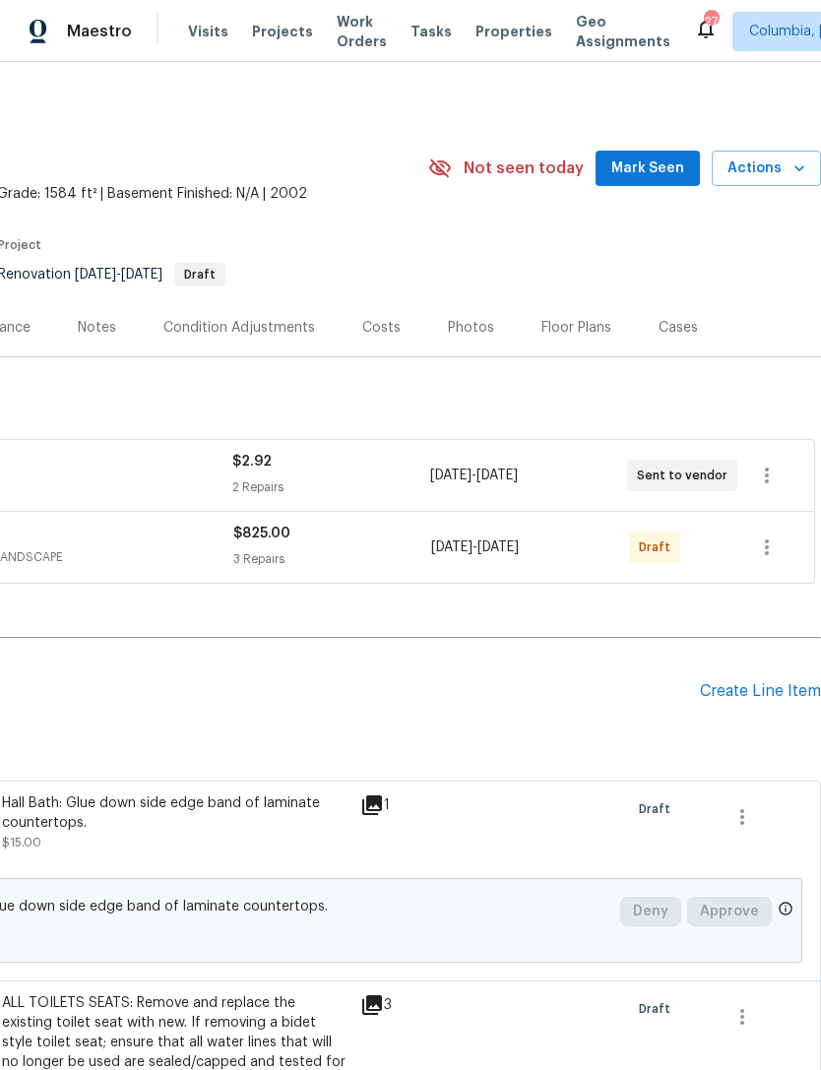
scroll to position [0, 291]
click at [771, 552] on icon "button" at bounding box center [767, 547] width 24 height 24
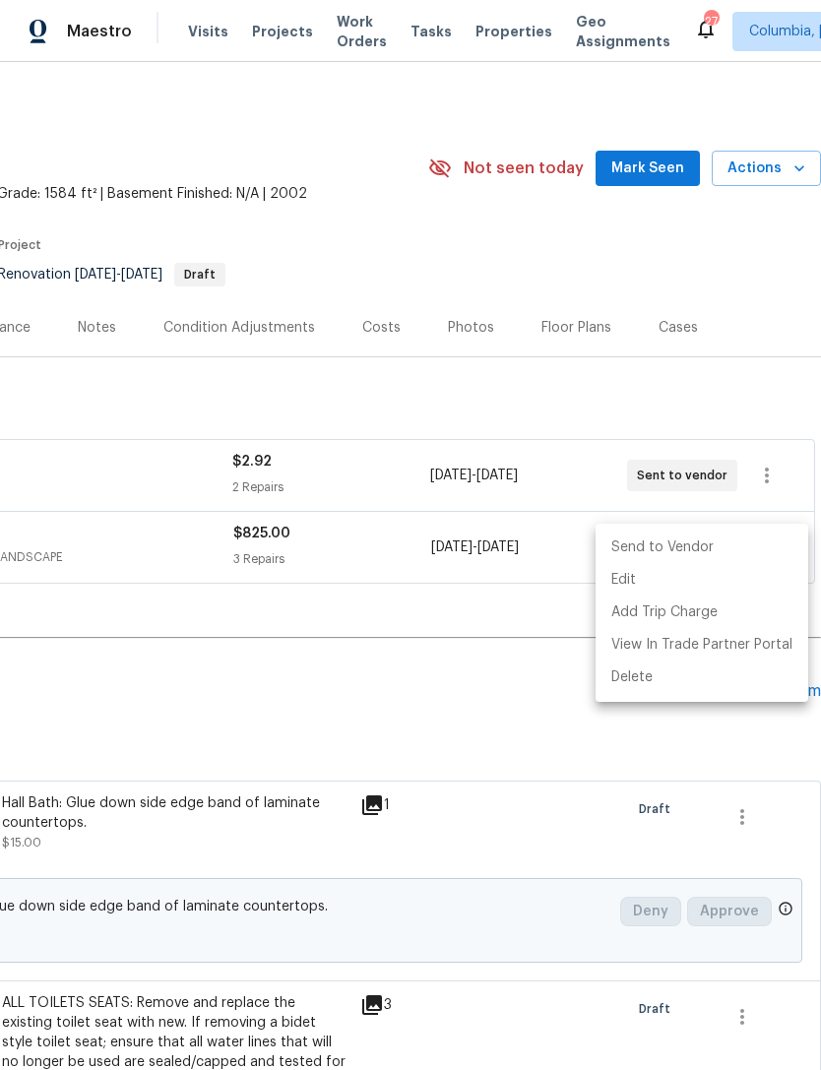
click at [695, 547] on li "Send to Vendor" at bounding box center [702, 548] width 213 height 32
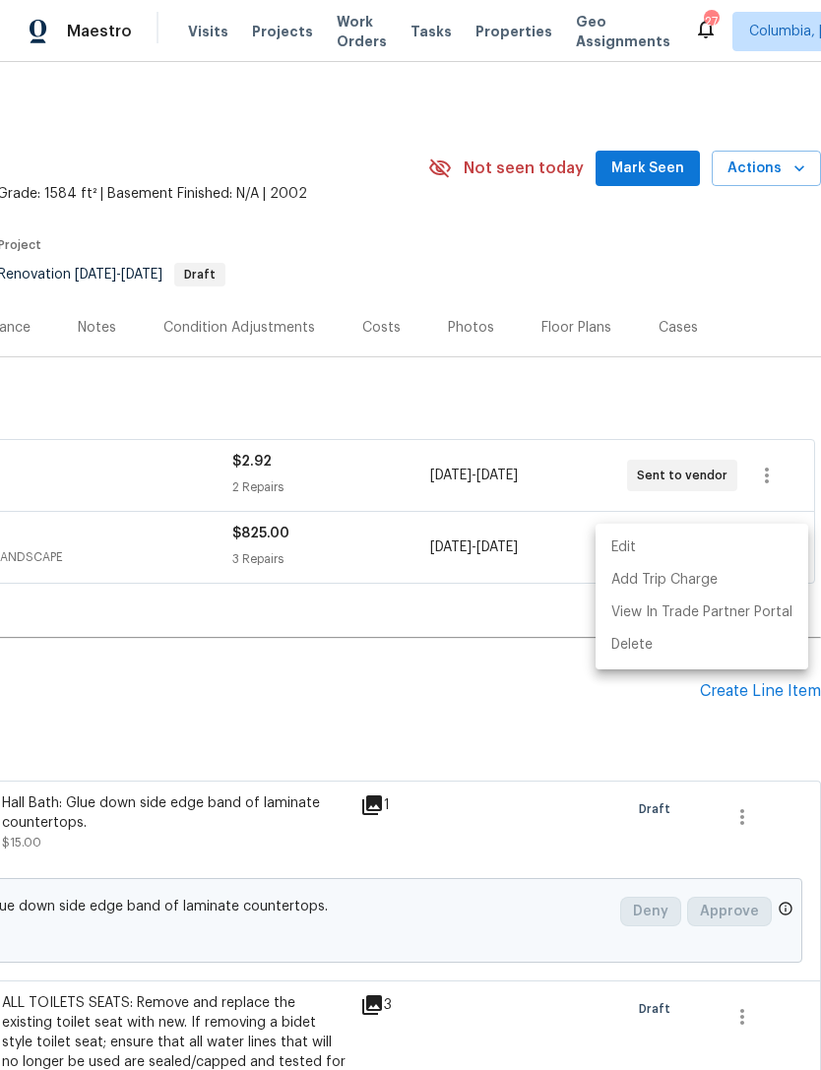
click at [456, 694] on div at bounding box center [410, 535] width 821 height 1070
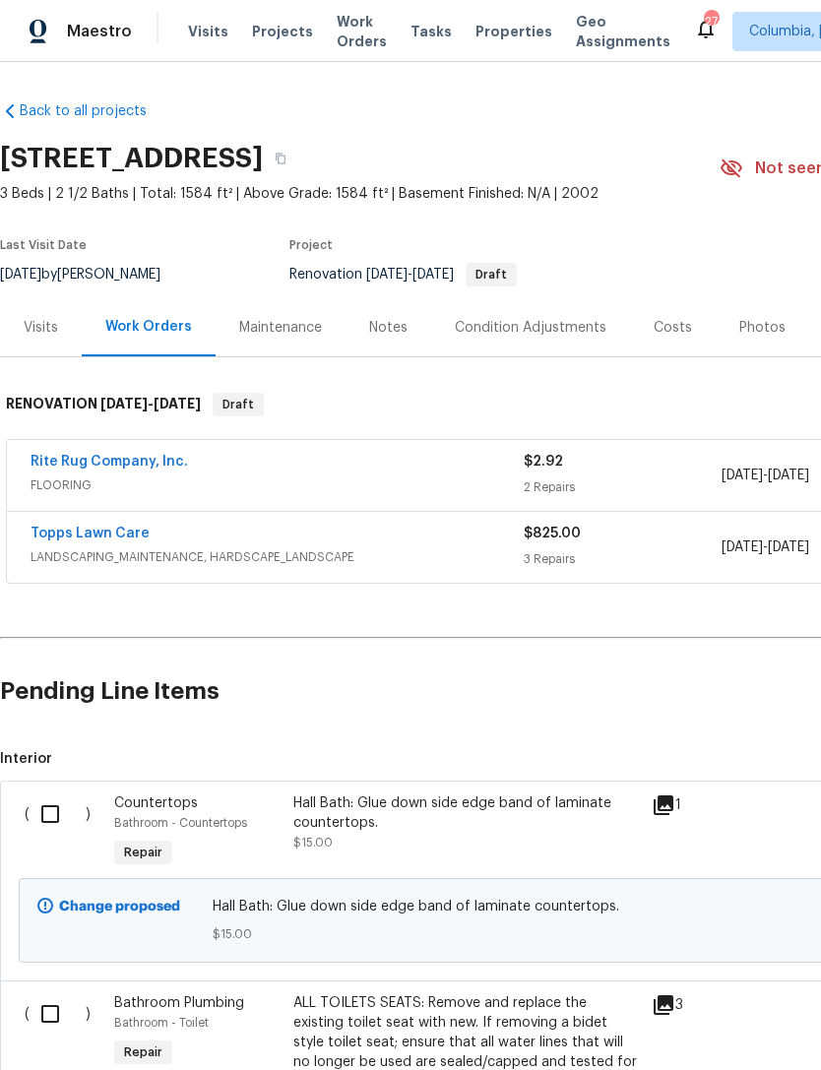
scroll to position [0, 0]
click at [95, 532] on link "Topps Lawn Care" at bounding box center [90, 534] width 119 height 14
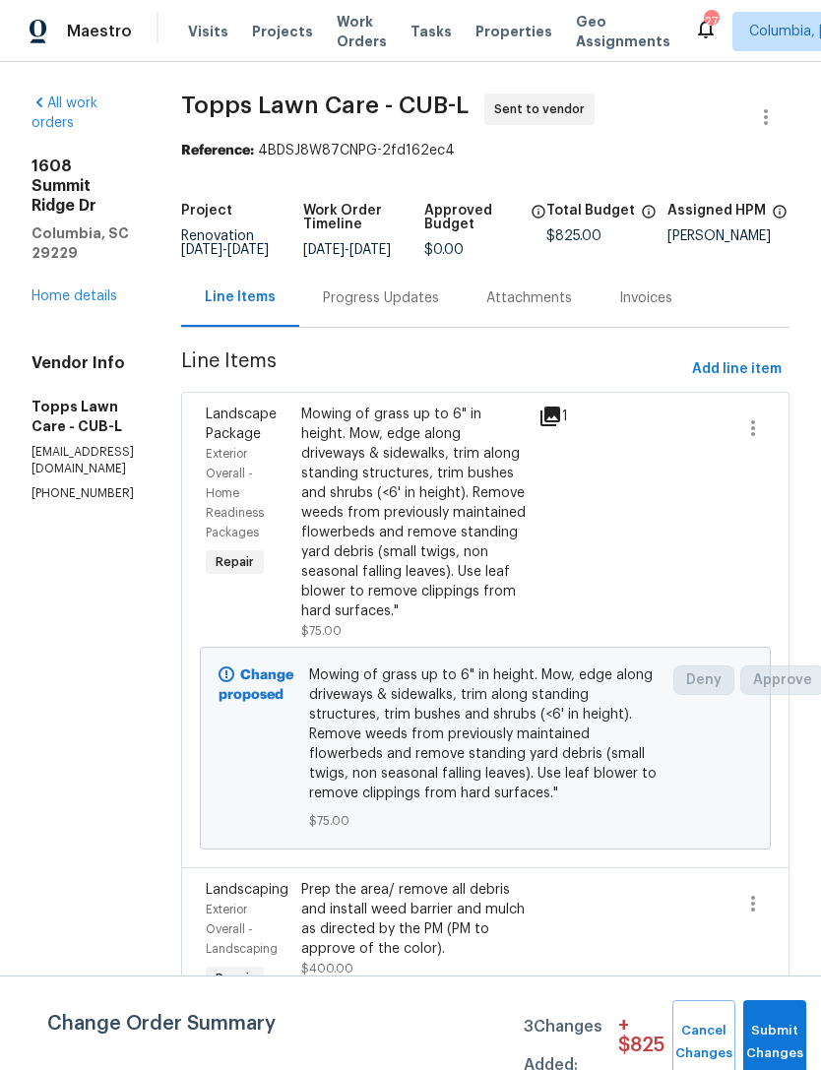
click at [375, 308] on div "Progress Updates" at bounding box center [381, 298] width 116 height 20
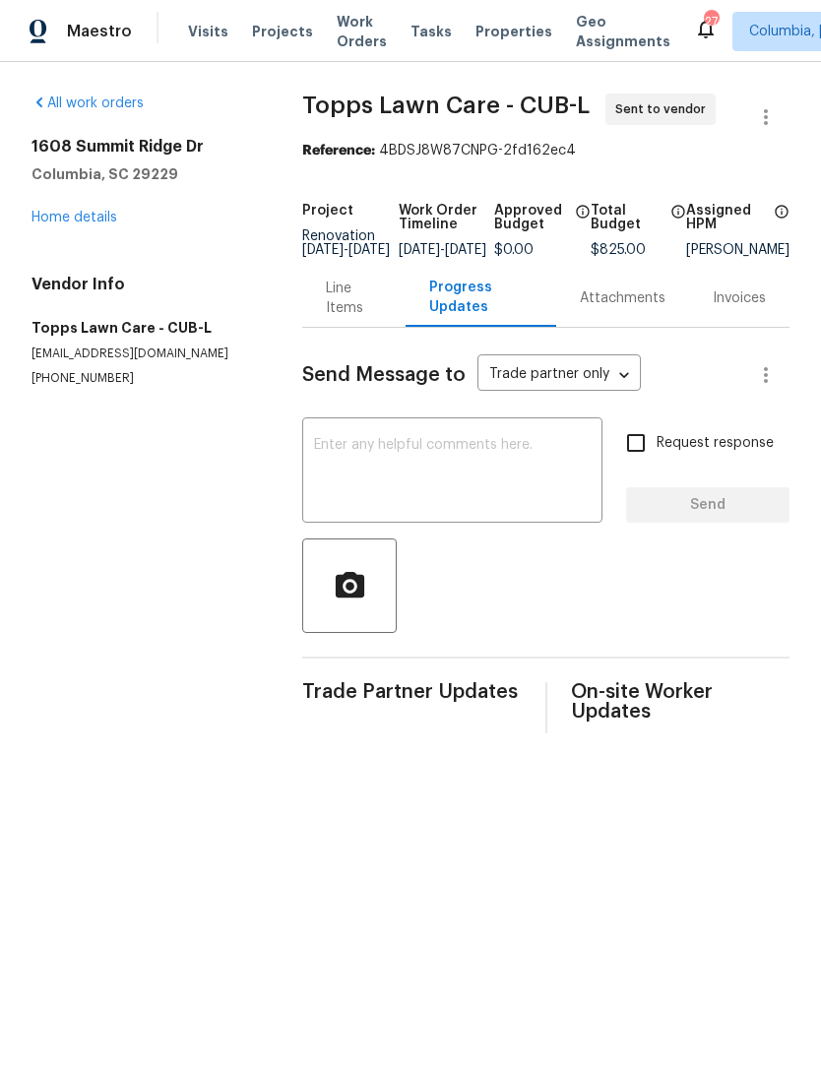
click at [371, 474] on textarea at bounding box center [452, 472] width 277 height 69
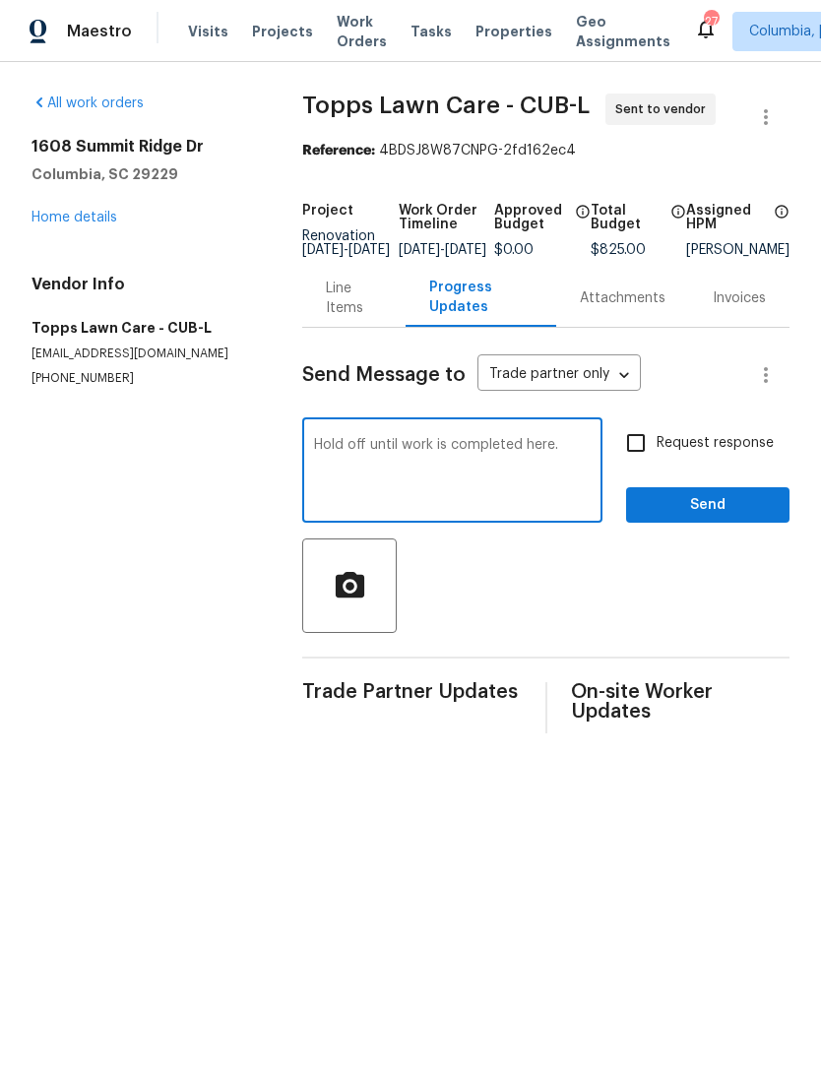
type textarea "Hold off until work is completed here."
click at [653, 460] on input "Request response" at bounding box center [635, 442] width 41 height 41
checkbox input "true"
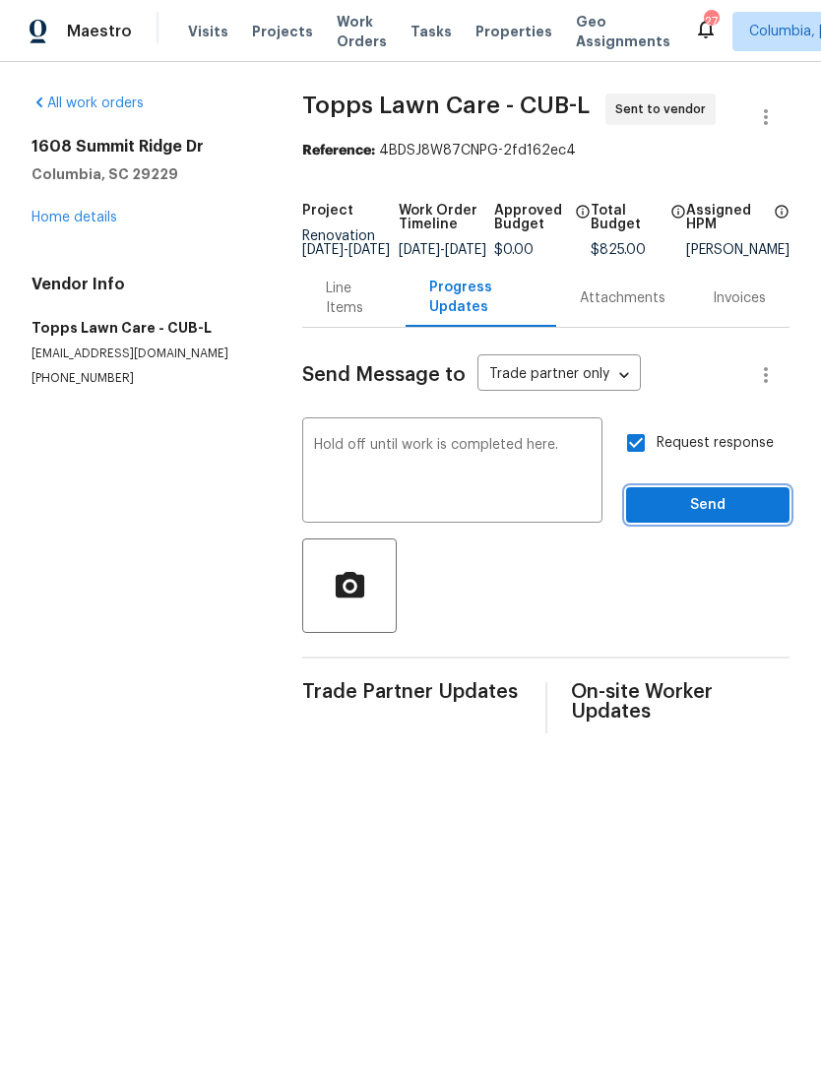
click at [707, 518] on span "Send" at bounding box center [708, 505] width 132 height 25
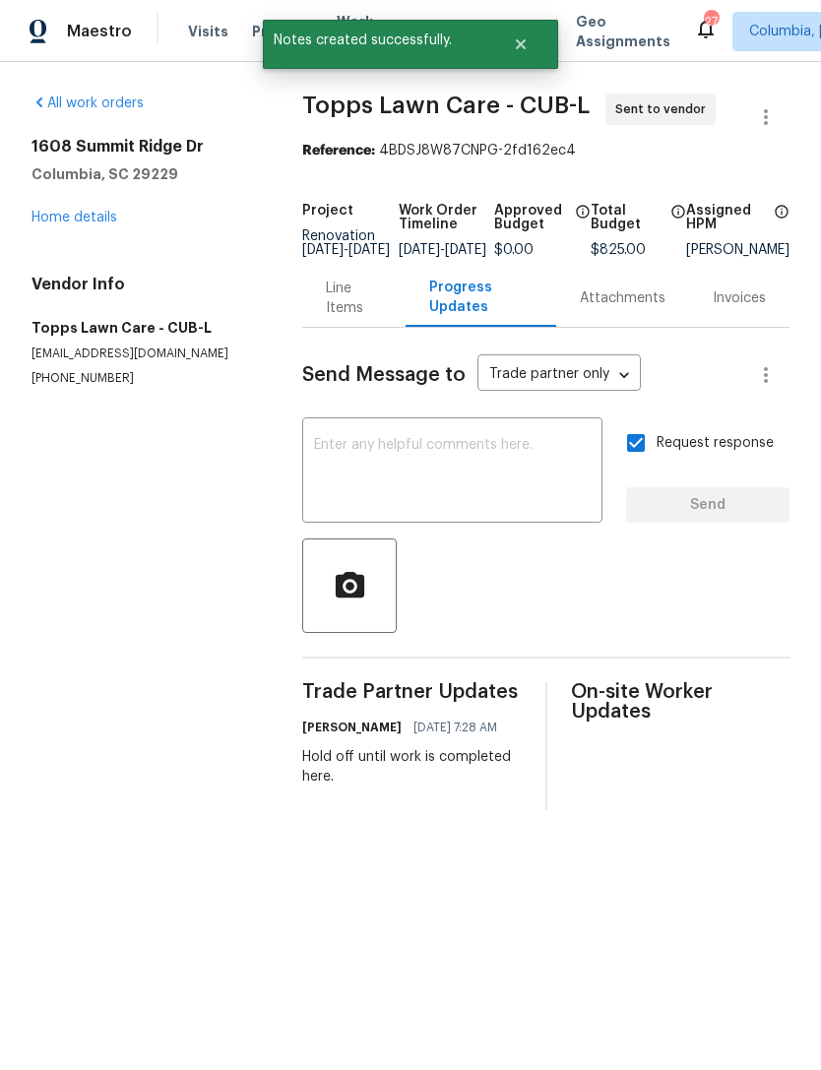
click at [83, 214] on link "Home details" at bounding box center [74, 218] width 86 height 14
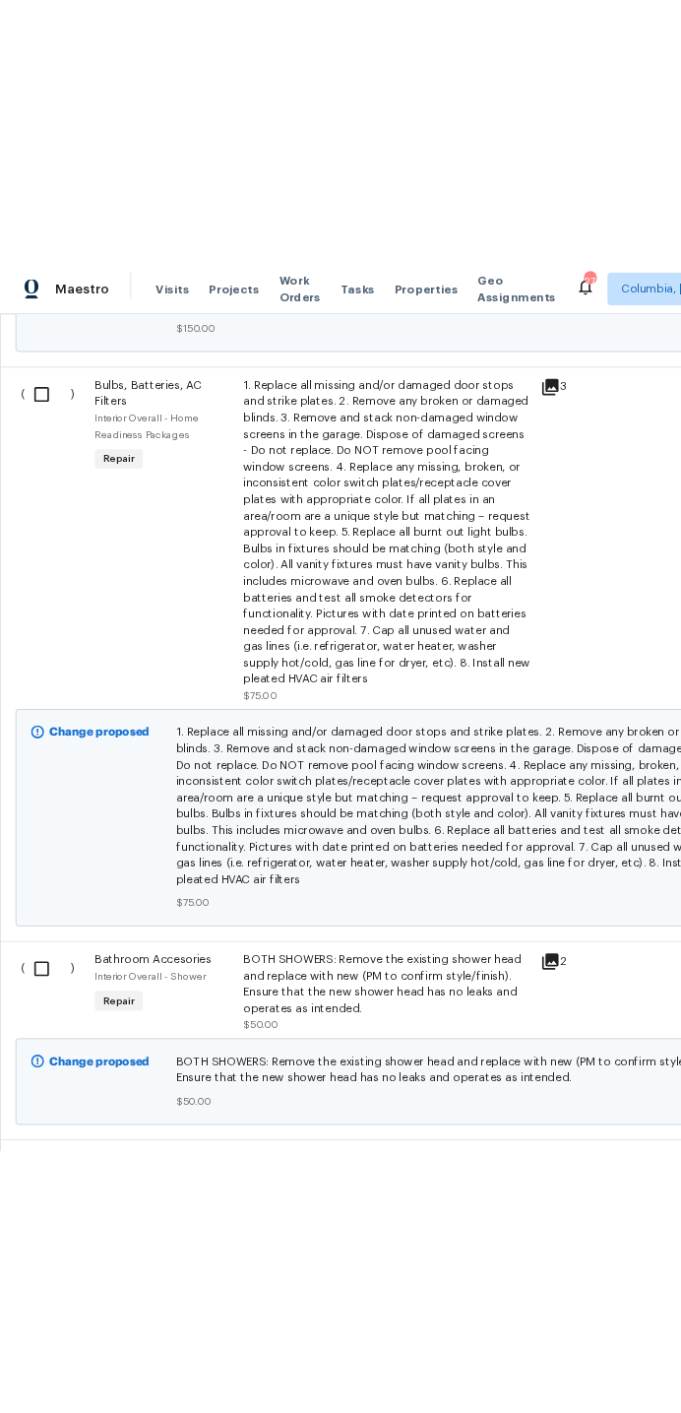
scroll to position [2180, 0]
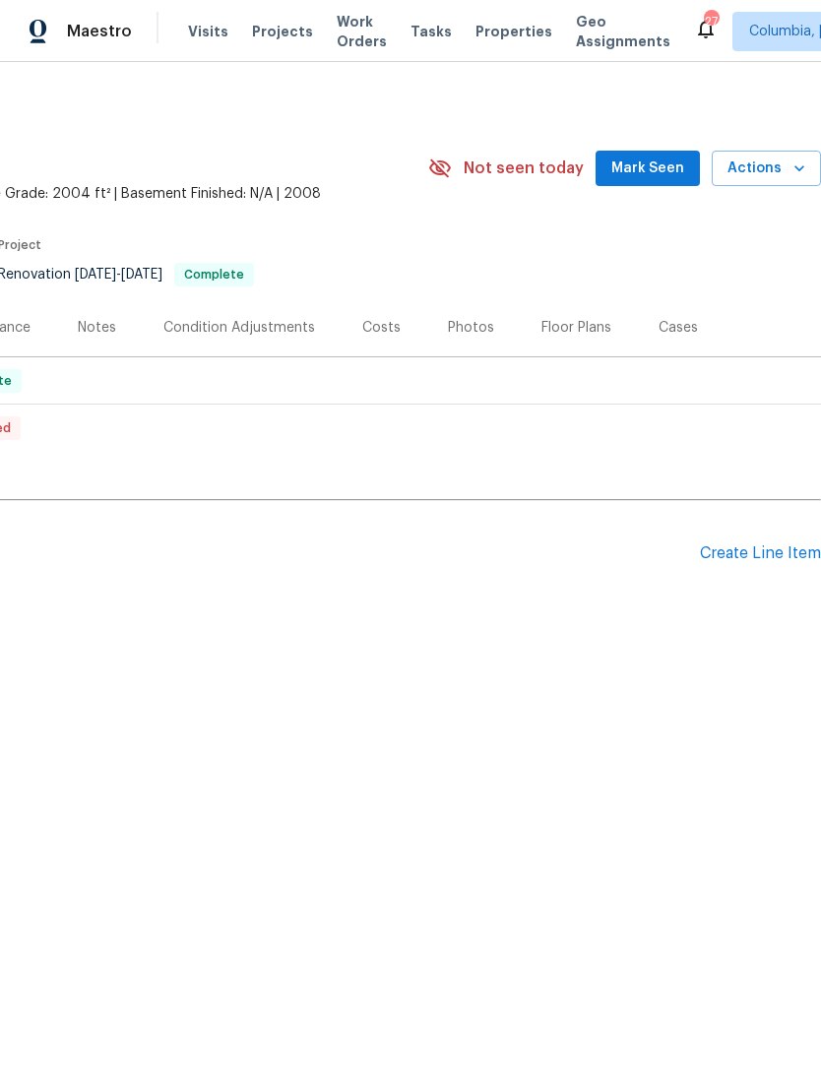
scroll to position [0, 291]
click at [566, 335] on div "Floor Plans" at bounding box center [576, 328] width 70 height 20
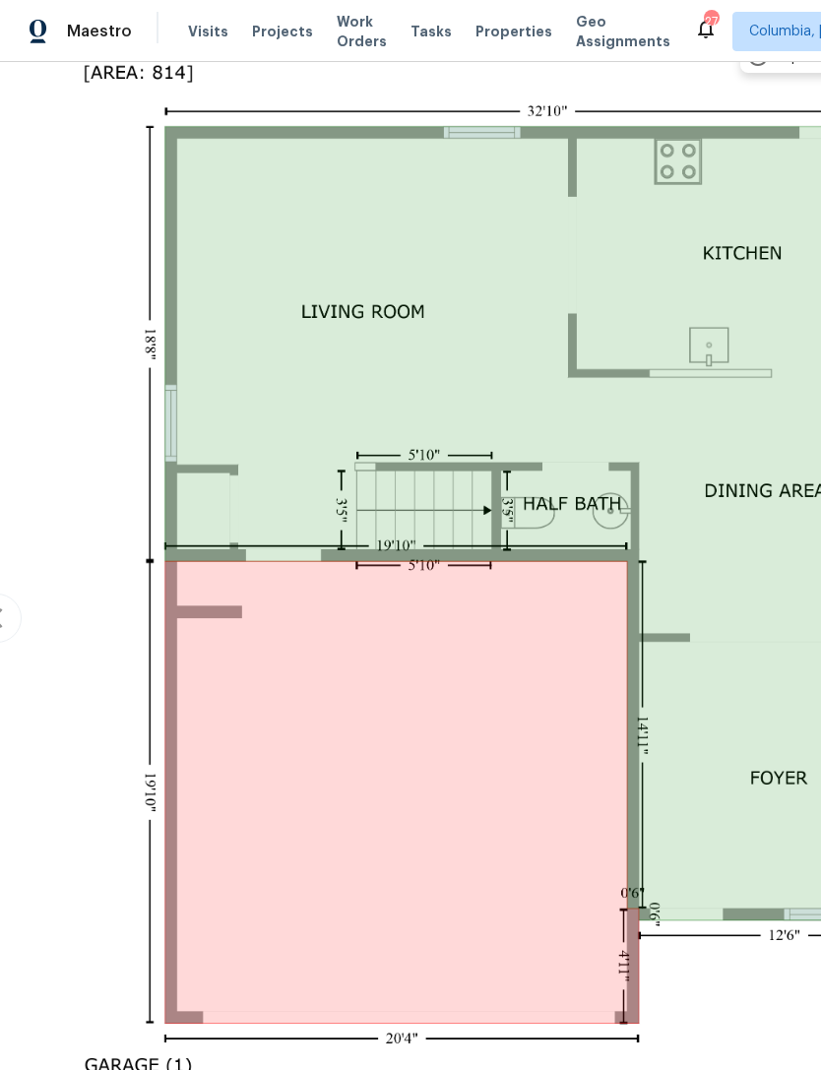
scroll to position [411, 31]
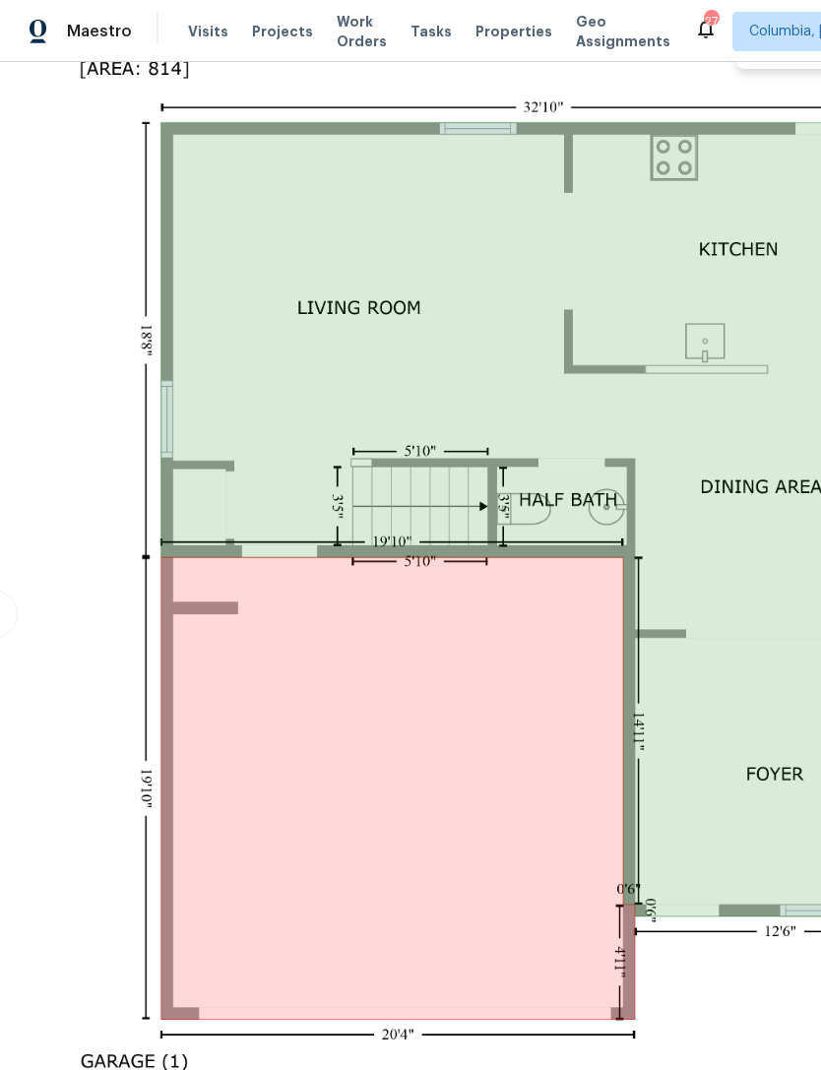
click at [243, 488] on img at bounding box center [524, 612] width 967 height 1172
click at [280, 630] on img at bounding box center [524, 612] width 967 height 1172
